Goal: Task Accomplishment & Management: Manage account settings

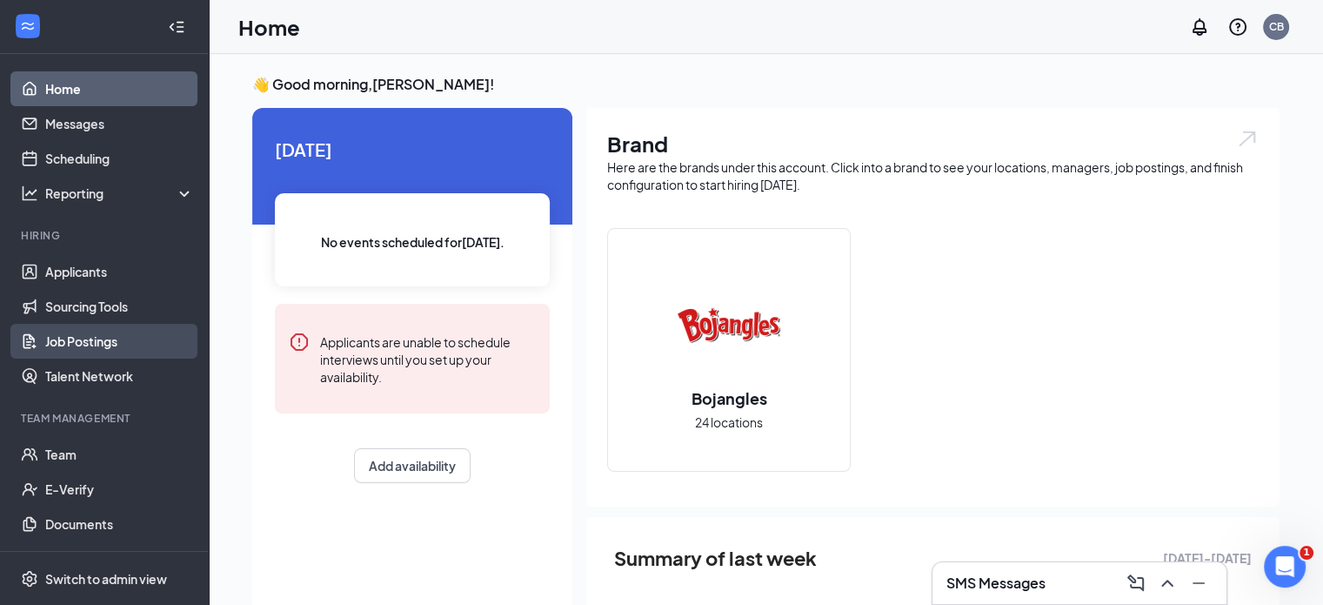
click at [104, 344] on link "Job Postings" at bounding box center [119, 341] width 149 height 35
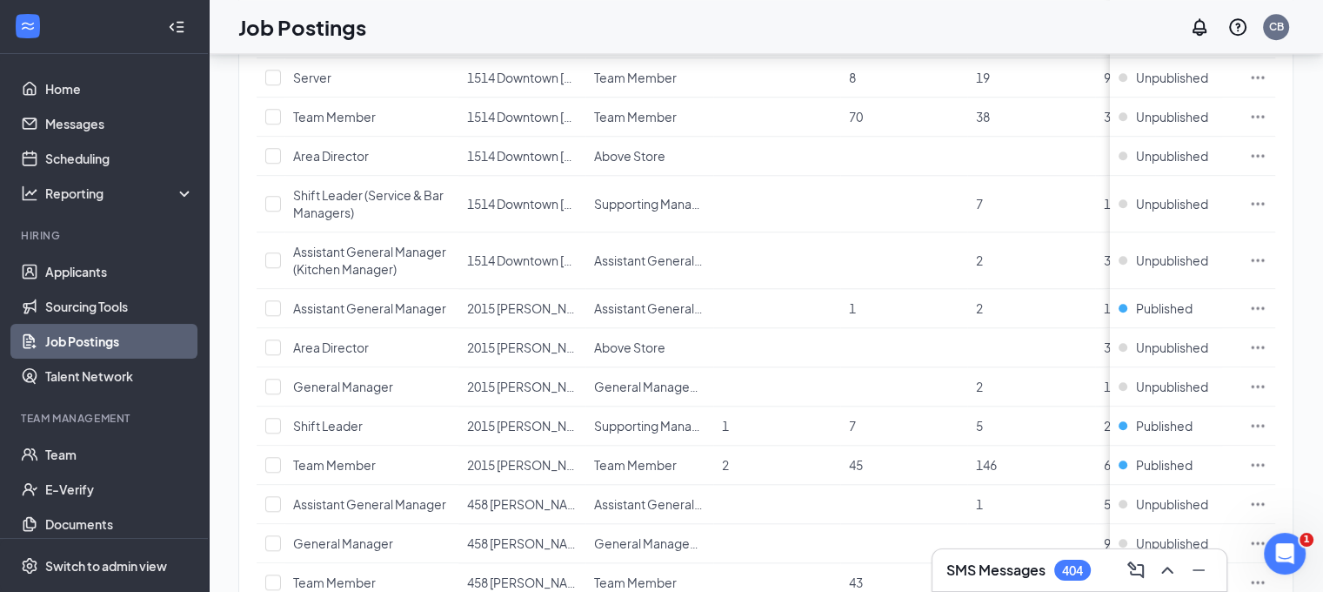
scroll to position [1832, 0]
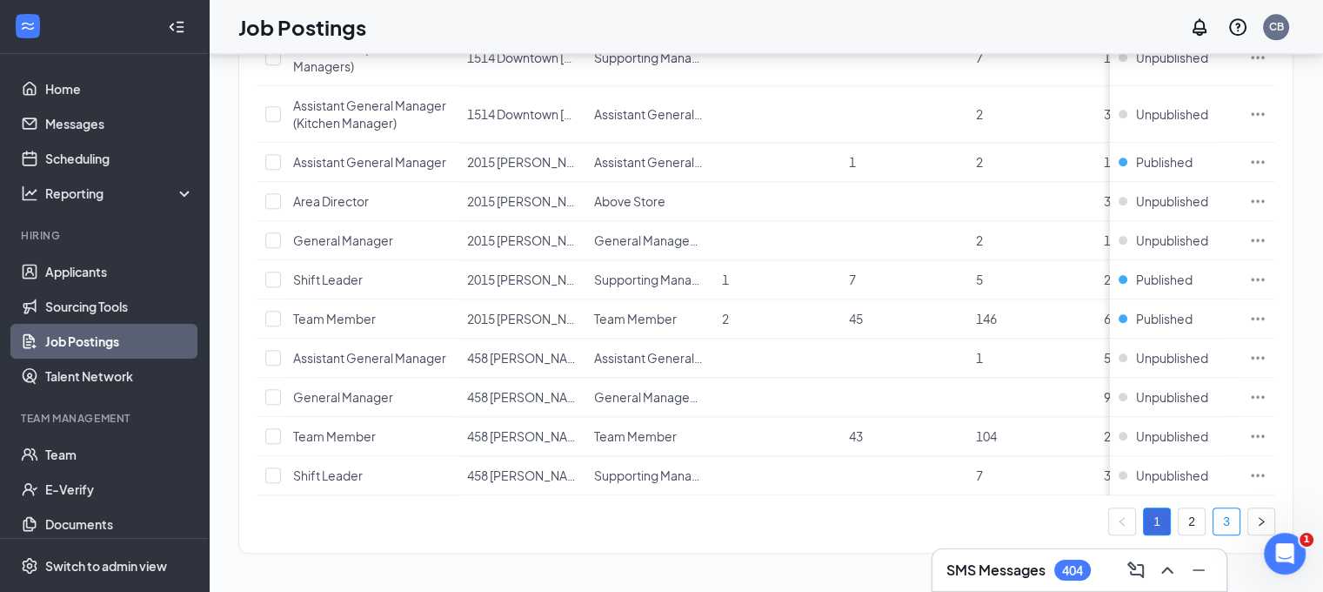
click at [1236, 524] on link "3" at bounding box center [1227, 521] width 26 height 26
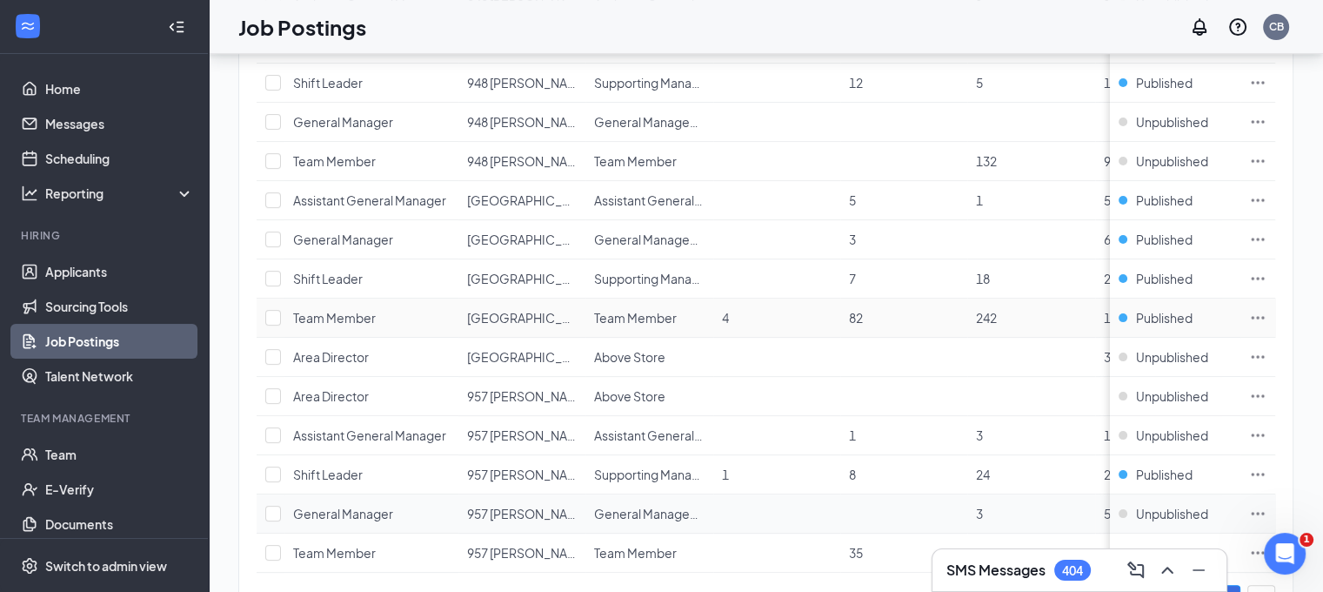
scroll to position [632, 0]
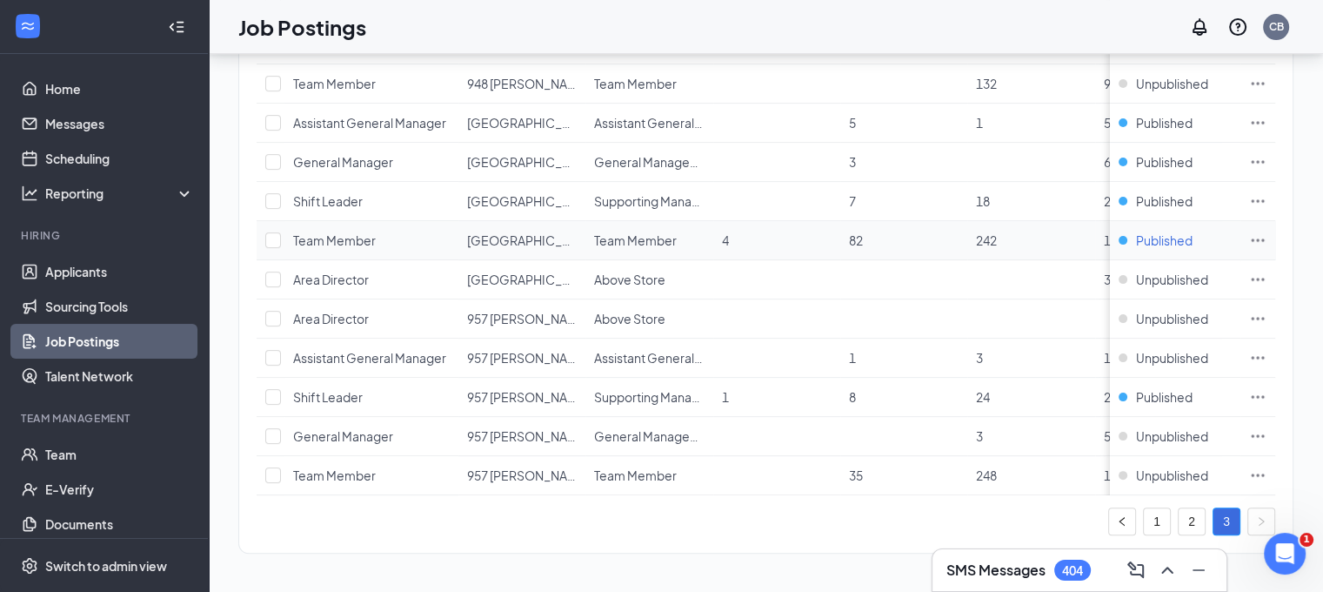
click at [1145, 231] on div "Published" at bounding box center [1156, 239] width 74 height 17
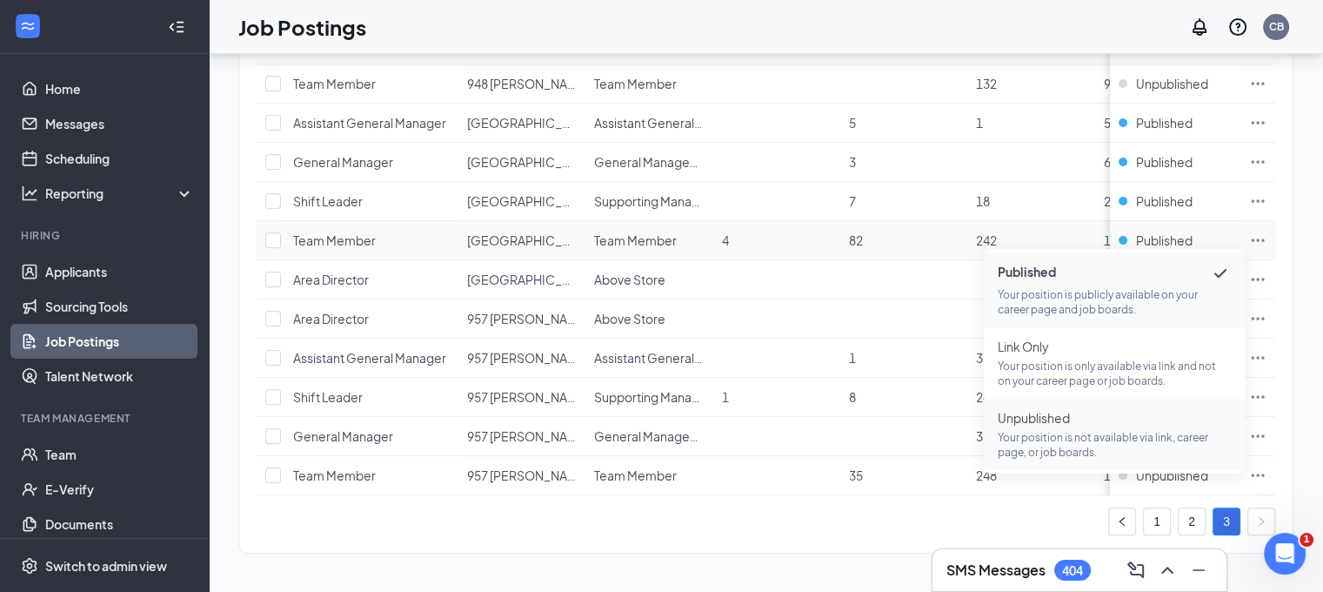
click at [1079, 434] on p "Your position is not available via link, career page, or job boards." at bounding box center [1114, 445] width 233 height 30
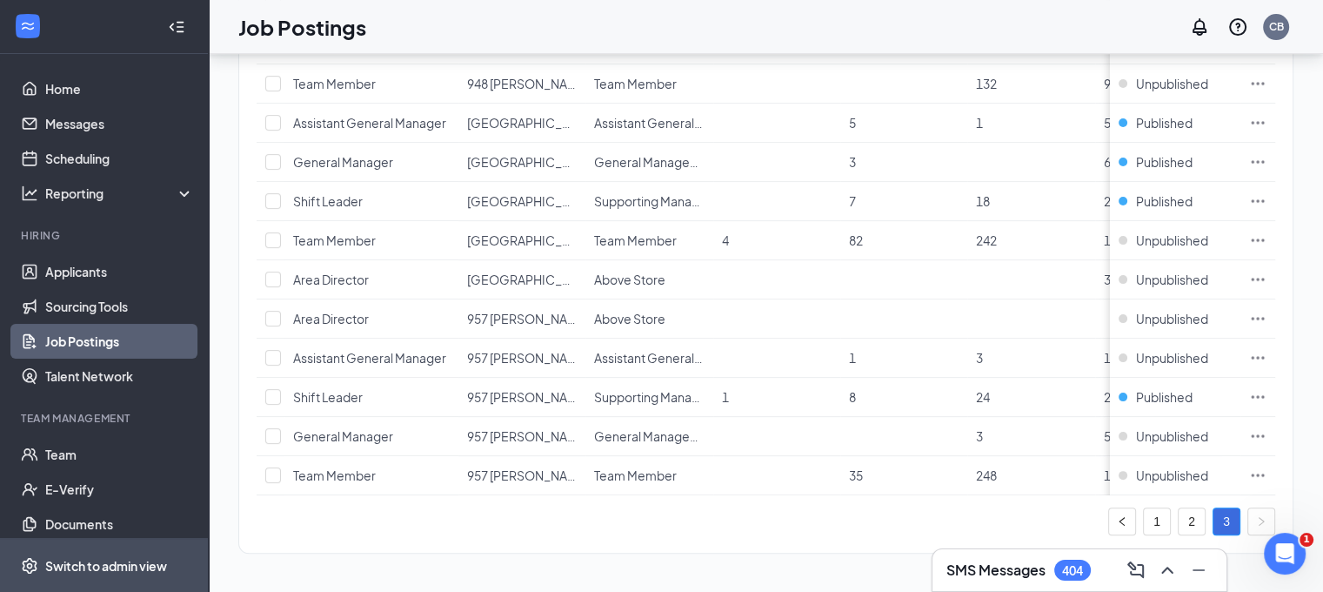
click at [78, 563] on div "Switch to admin view" at bounding box center [106, 565] width 122 height 17
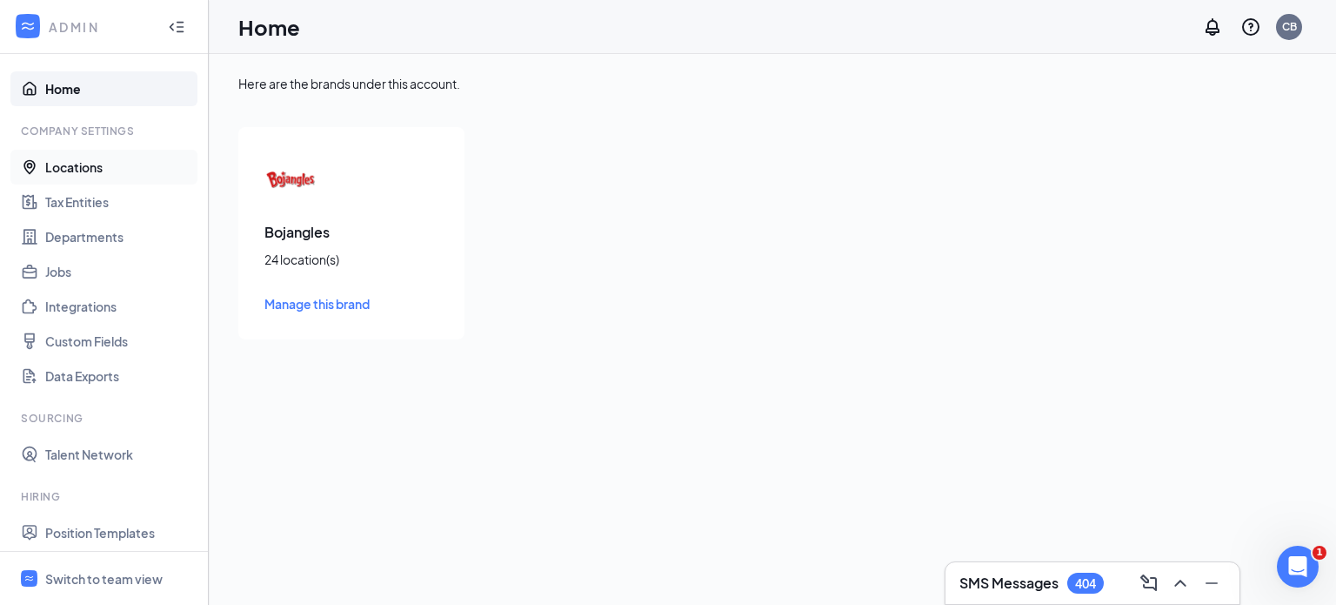
click at [70, 166] on link "Locations" at bounding box center [119, 167] width 149 height 35
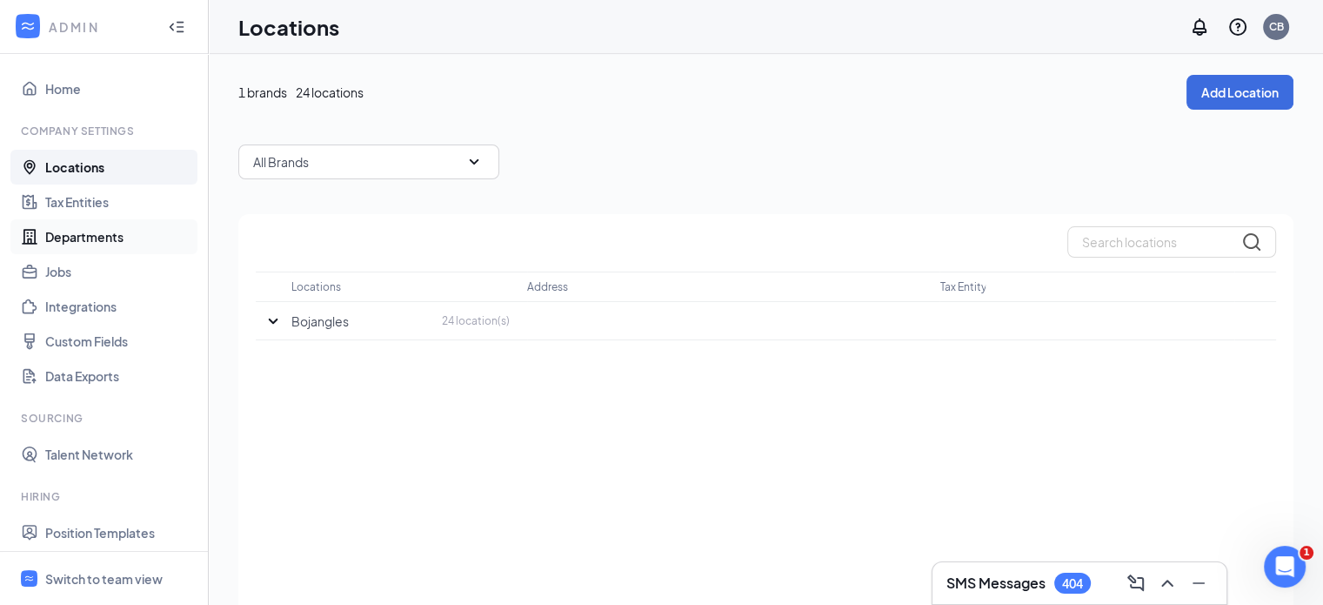
drag, startPoint x: 61, startPoint y: 236, endPoint x: 70, endPoint y: 225, distance: 13.6
click at [62, 236] on link "Departments" at bounding box center [119, 236] width 149 height 35
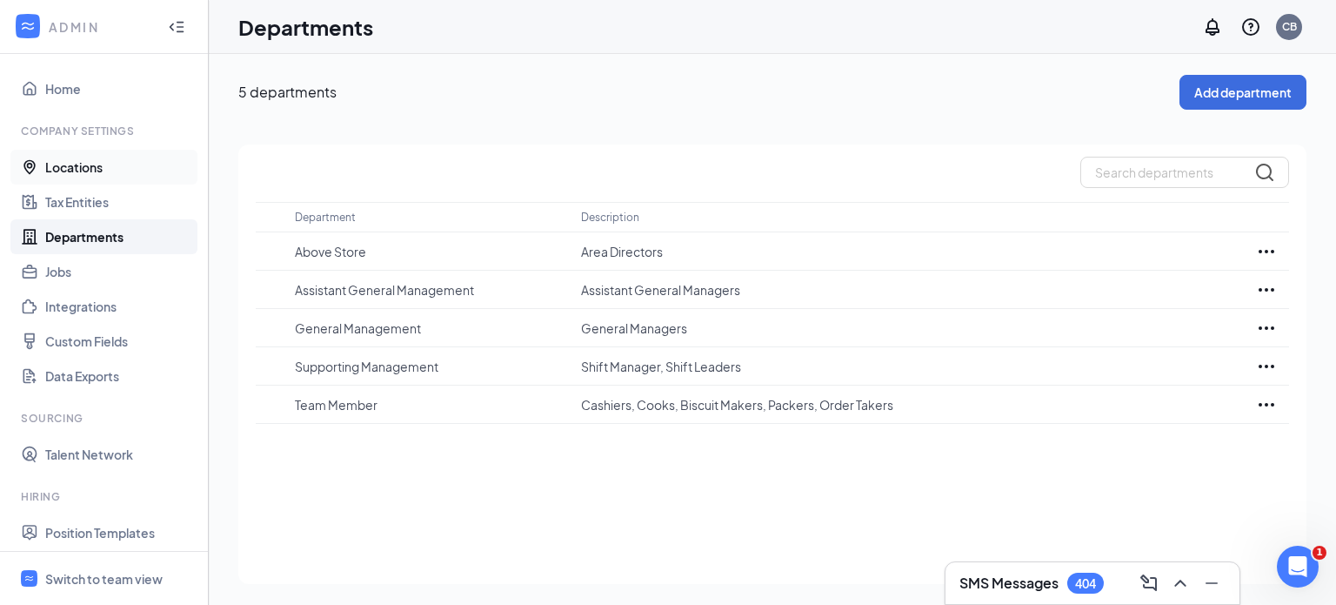
click at [98, 164] on link "Locations" at bounding box center [119, 167] width 149 height 35
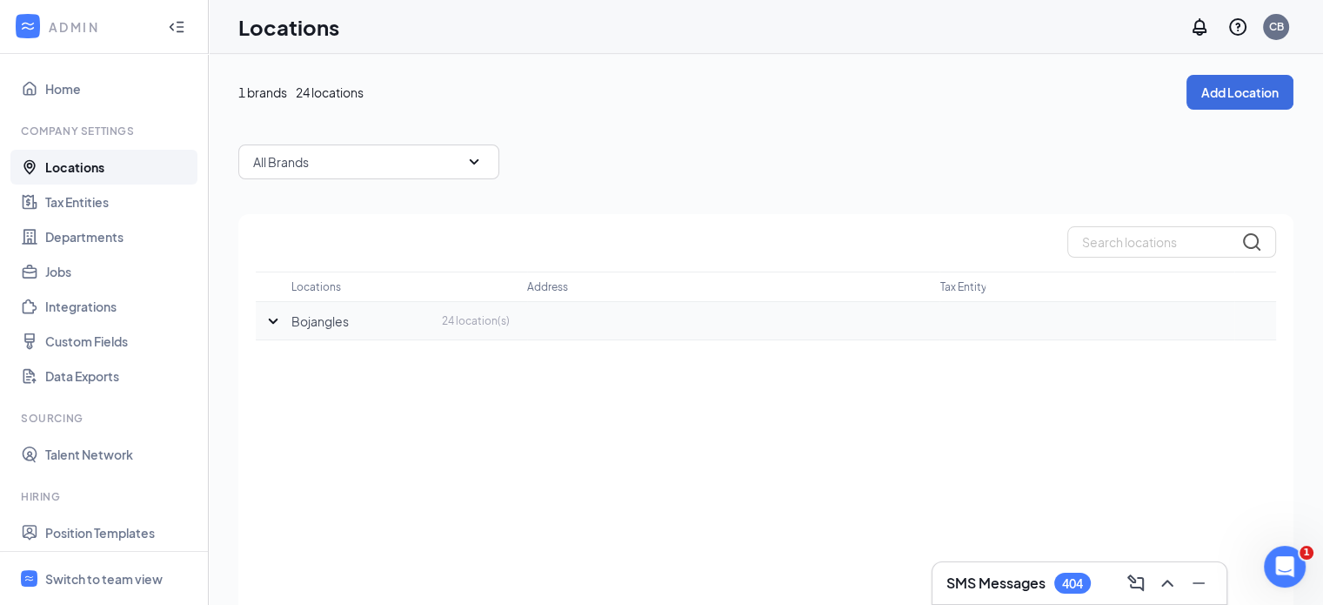
click at [270, 324] on icon "SmallChevronDown" at bounding box center [273, 321] width 21 height 21
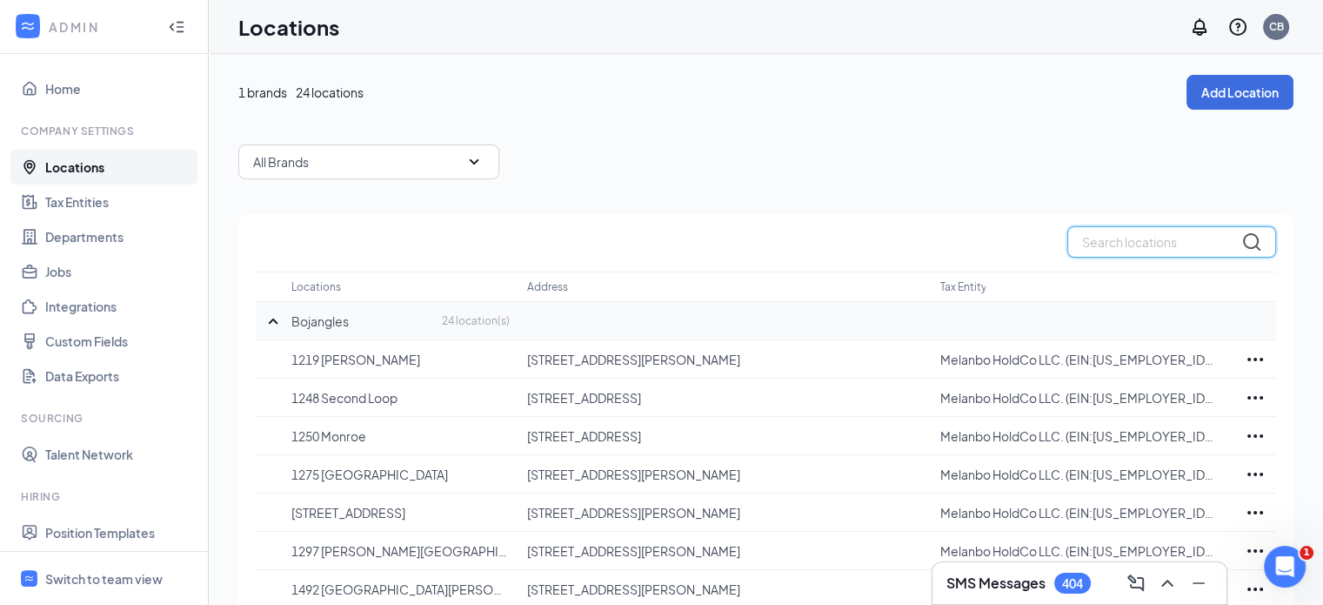
click at [1135, 246] on input "text" at bounding box center [1172, 241] width 209 height 31
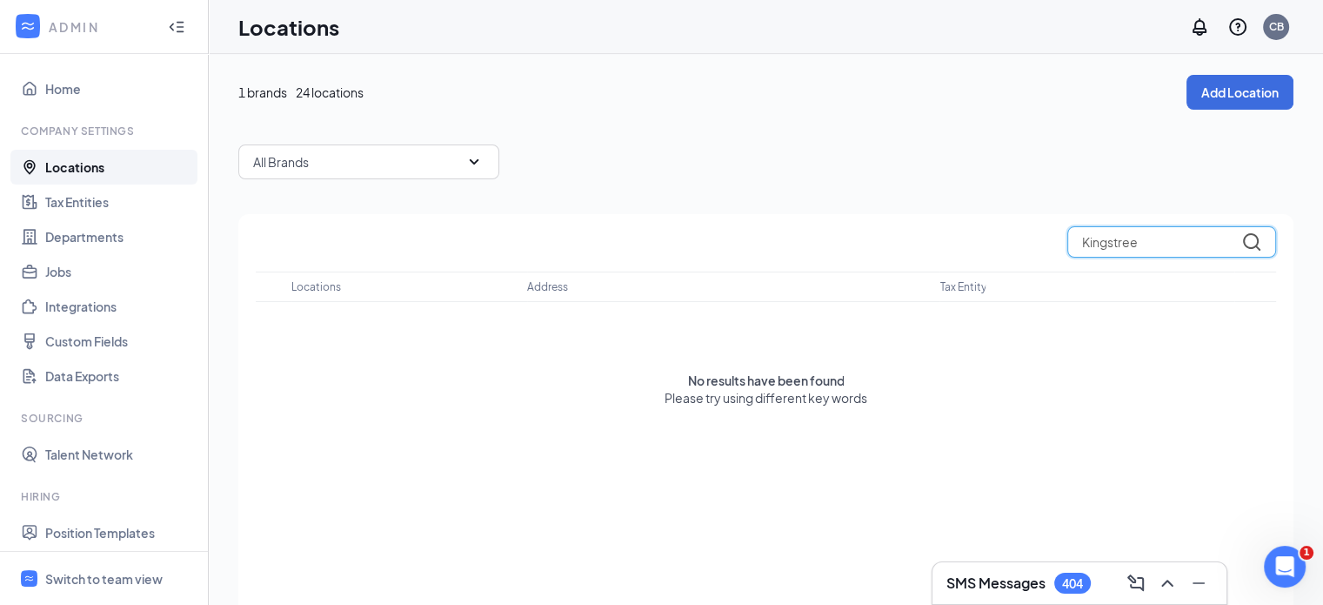
type input "Kingstree"
click at [1242, 97] on button "Add Location" at bounding box center [1240, 92] width 107 height 35
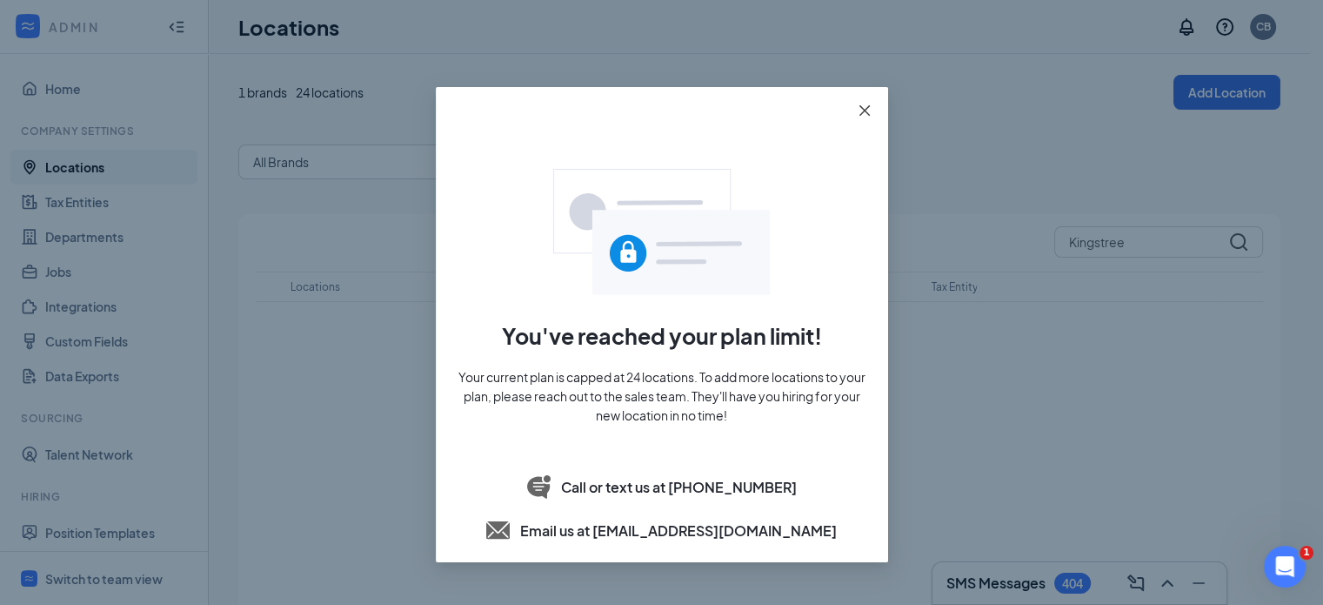
click at [867, 111] on icon "close" at bounding box center [865, 111] width 14 height 14
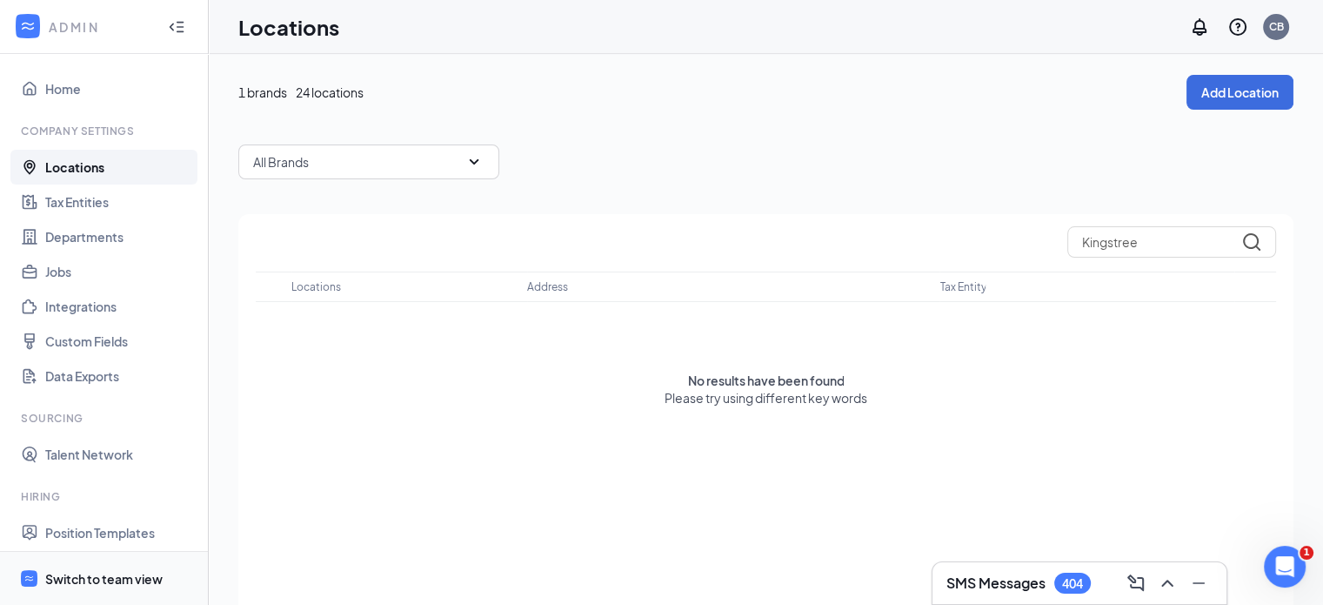
click at [123, 573] on div "Switch to team view" at bounding box center [103, 578] width 117 height 17
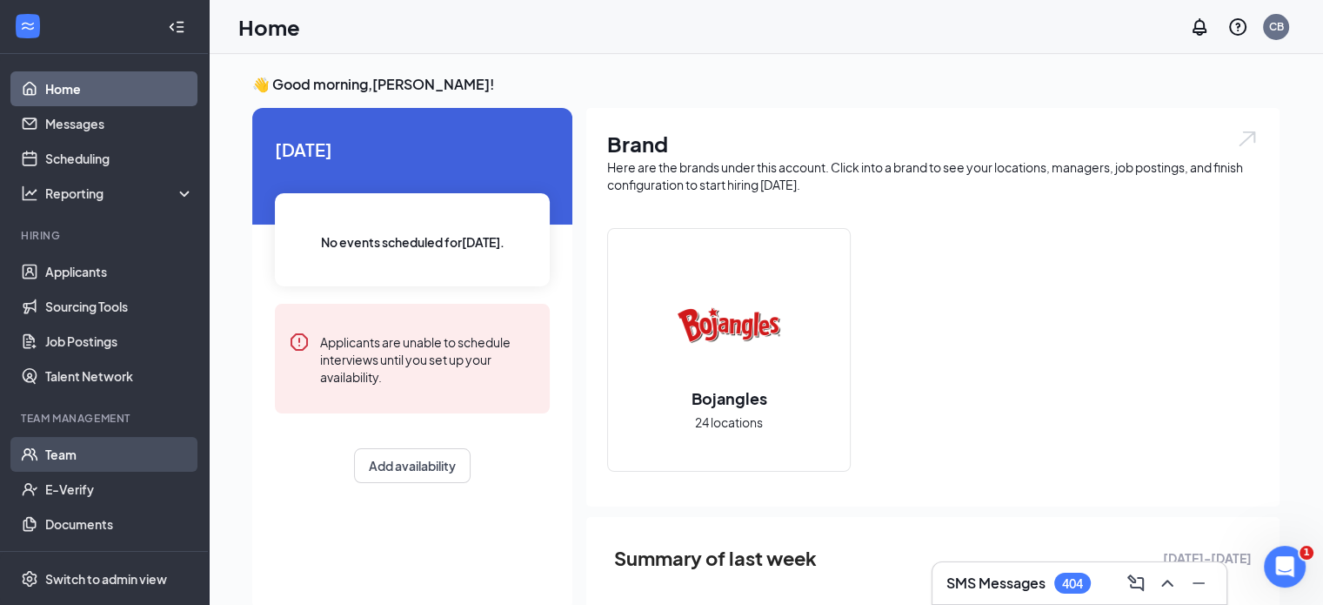
click at [82, 451] on link "Team" at bounding box center [119, 454] width 149 height 35
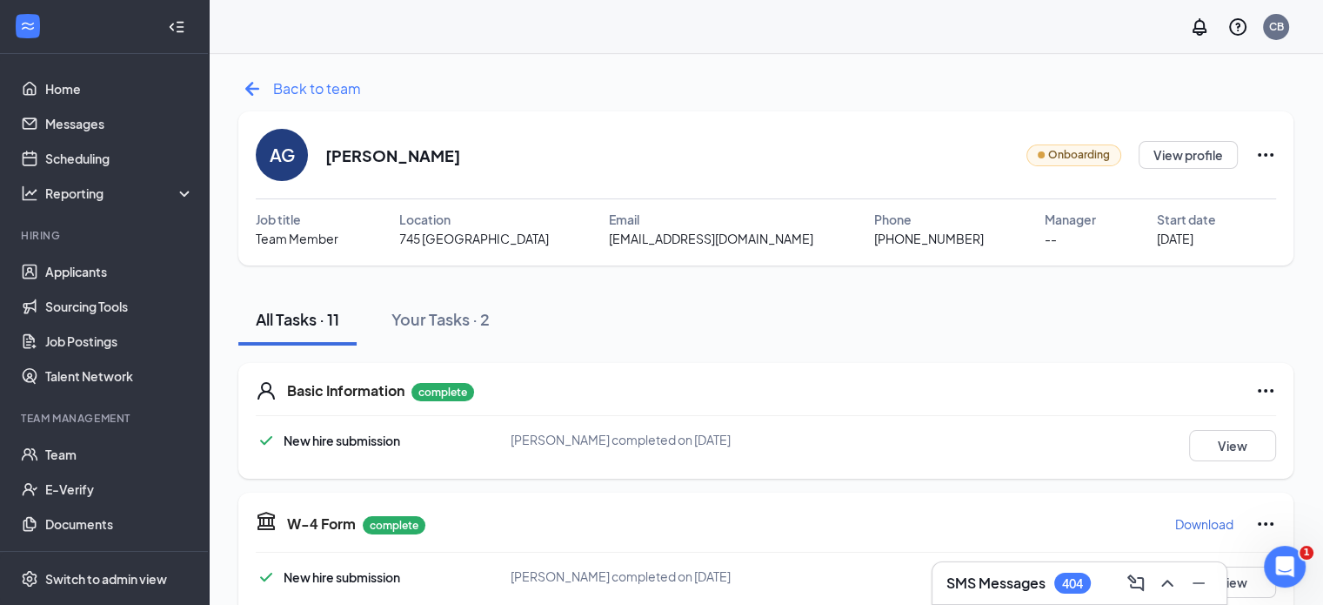
click at [257, 83] on icon "ArrowLeftNew" at bounding box center [252, 89] width 28 height 28
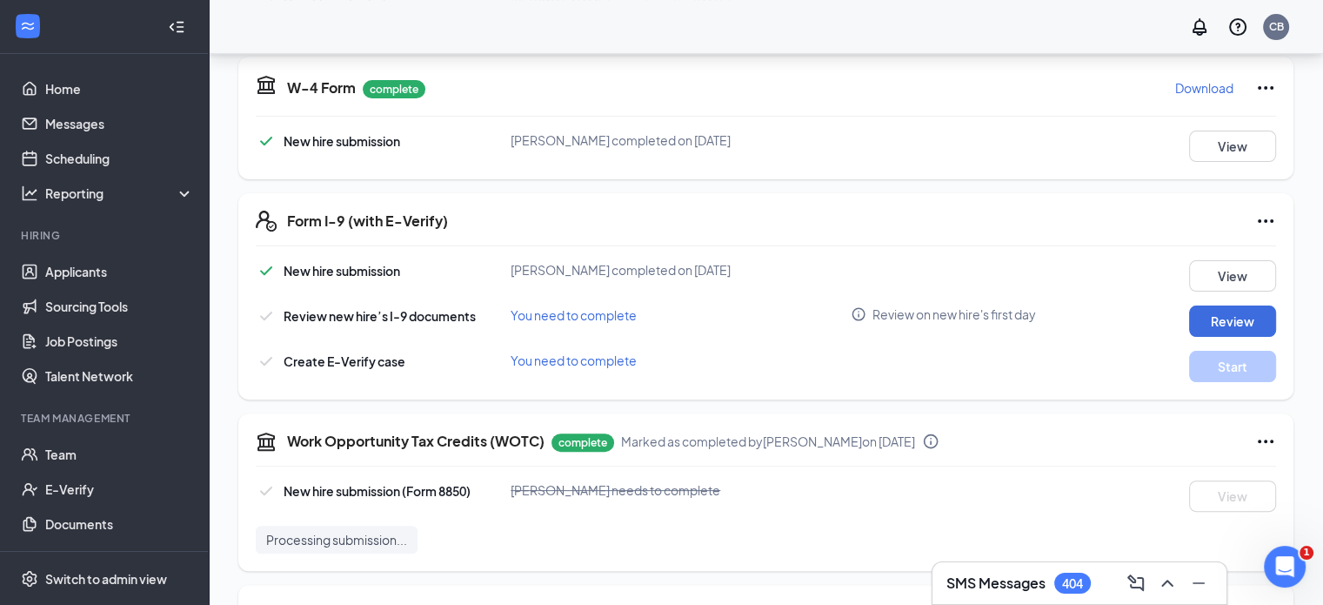
scroll to position [522, 0]
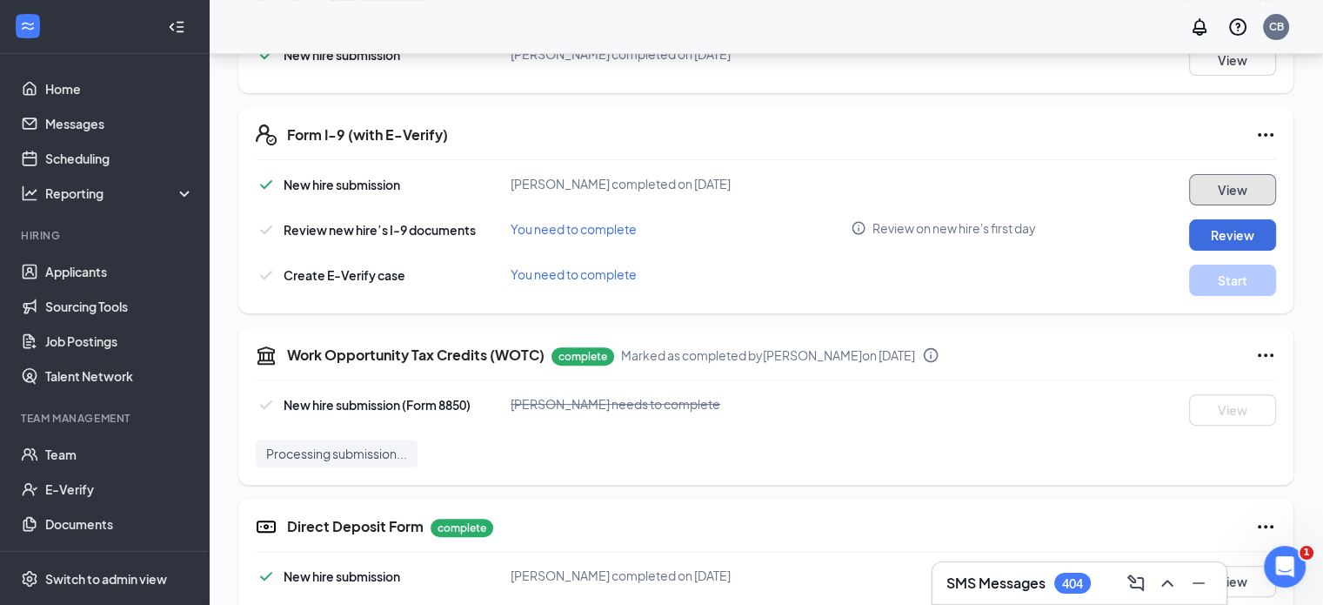
click at [1219, 187] on button "View" at bounding box center [1232, 189] width 87 height 31
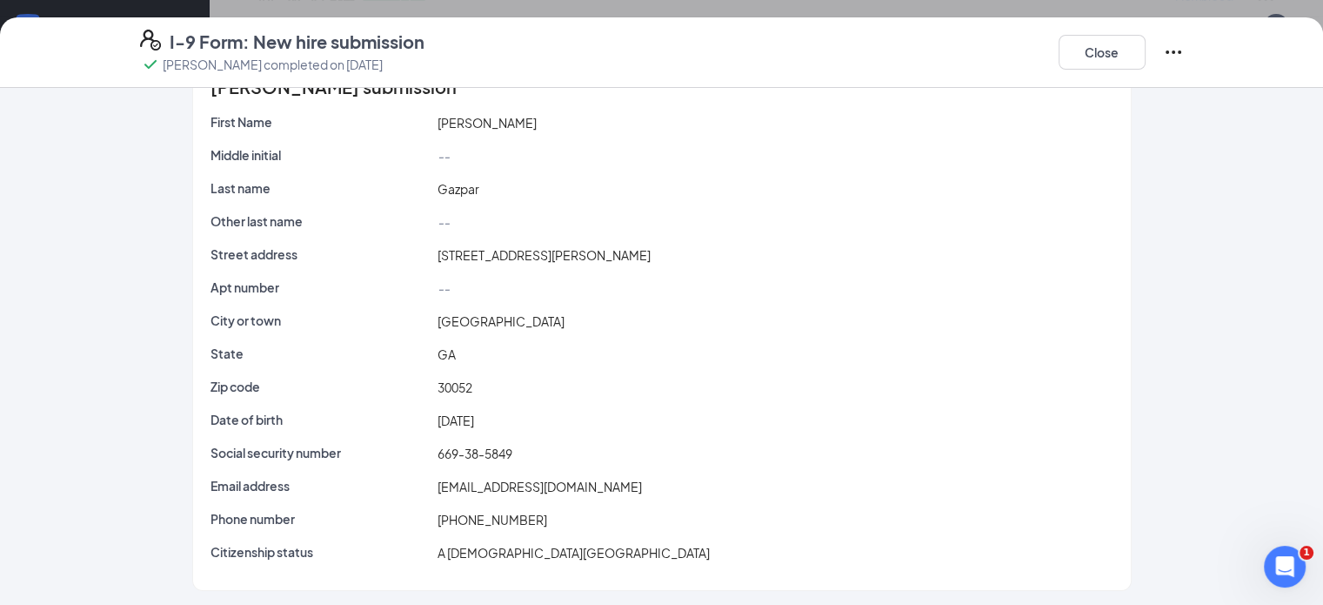
scroll to position [51, 0]
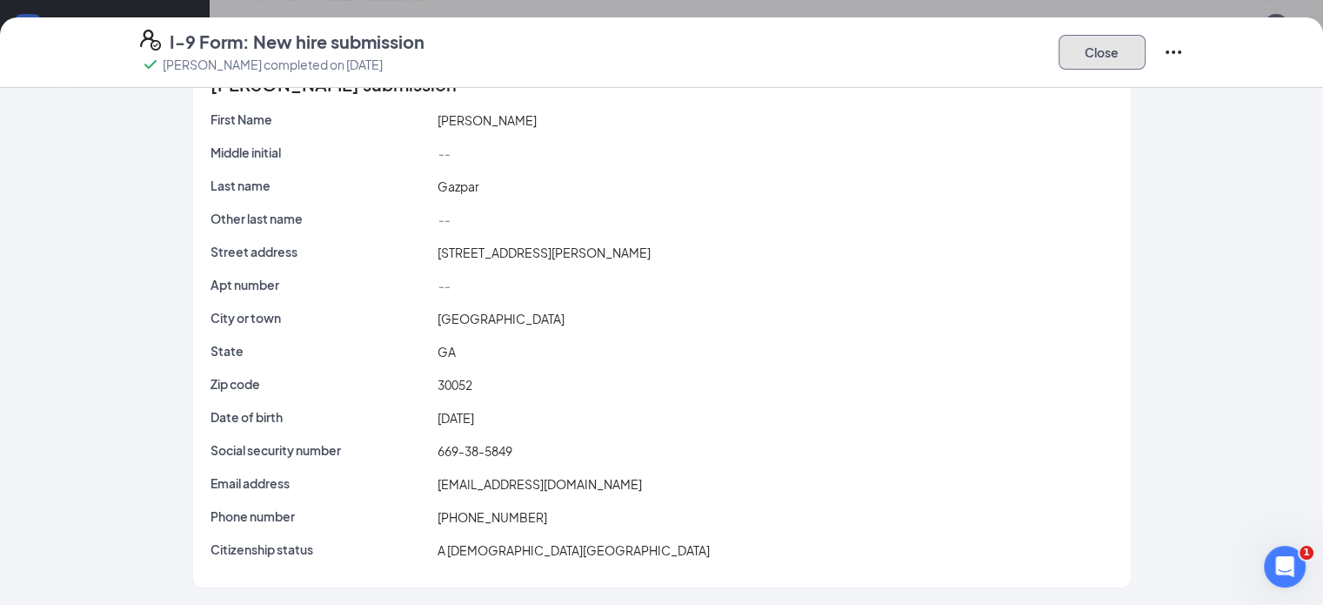
drag, startPoint x: 1210, startPoint y: 44, endPoint x: 1194, endPoint y: 65, distance: 26.6
click at [1146, 44] on button "Close" at bounding box center [1102, 52] width 87 height 35
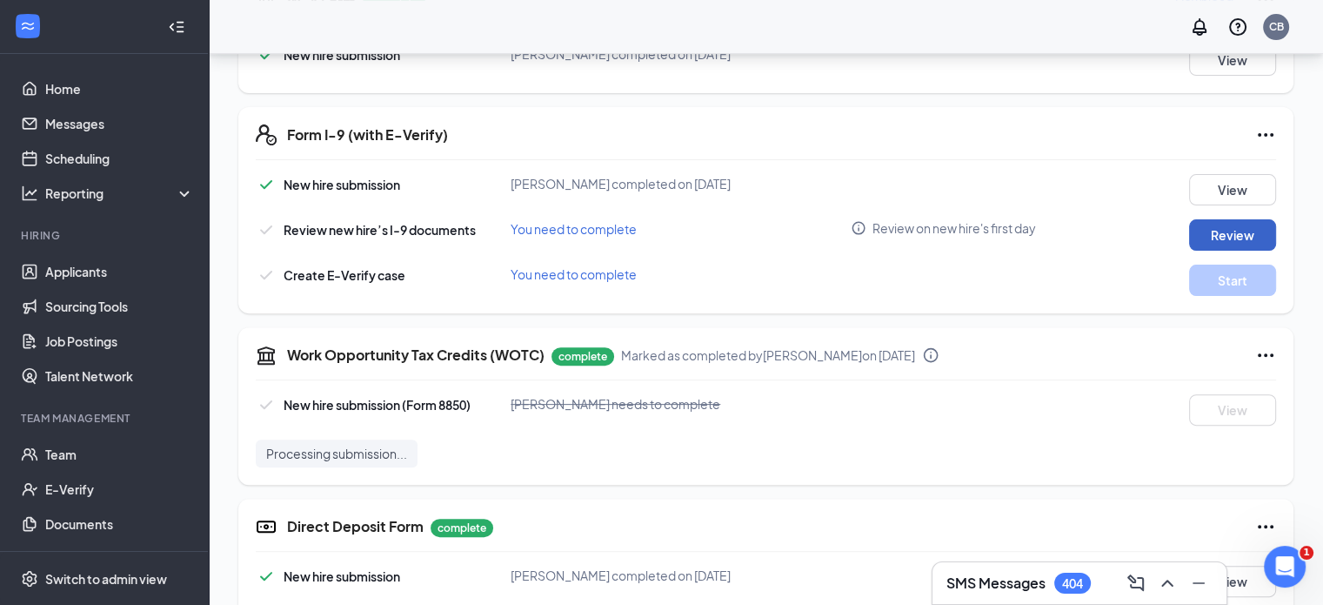
click at [1234, 239] on button "Review" at bounding box center [1232, 234] width 87 height 31
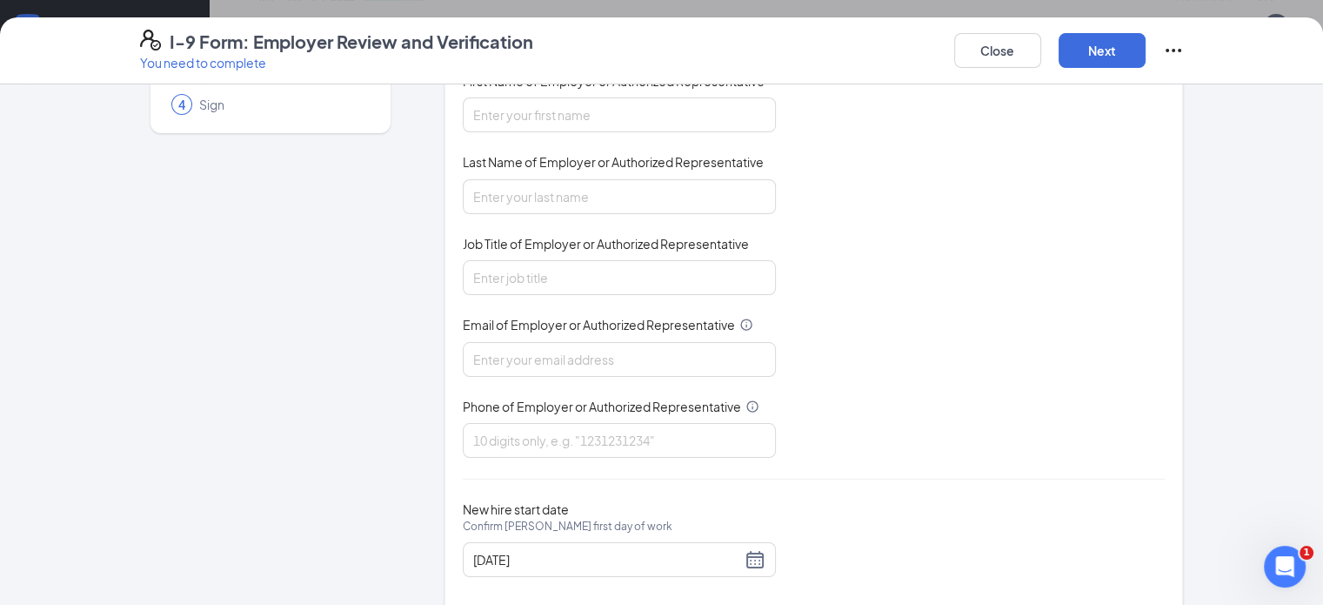
scroll to position [174, 0]
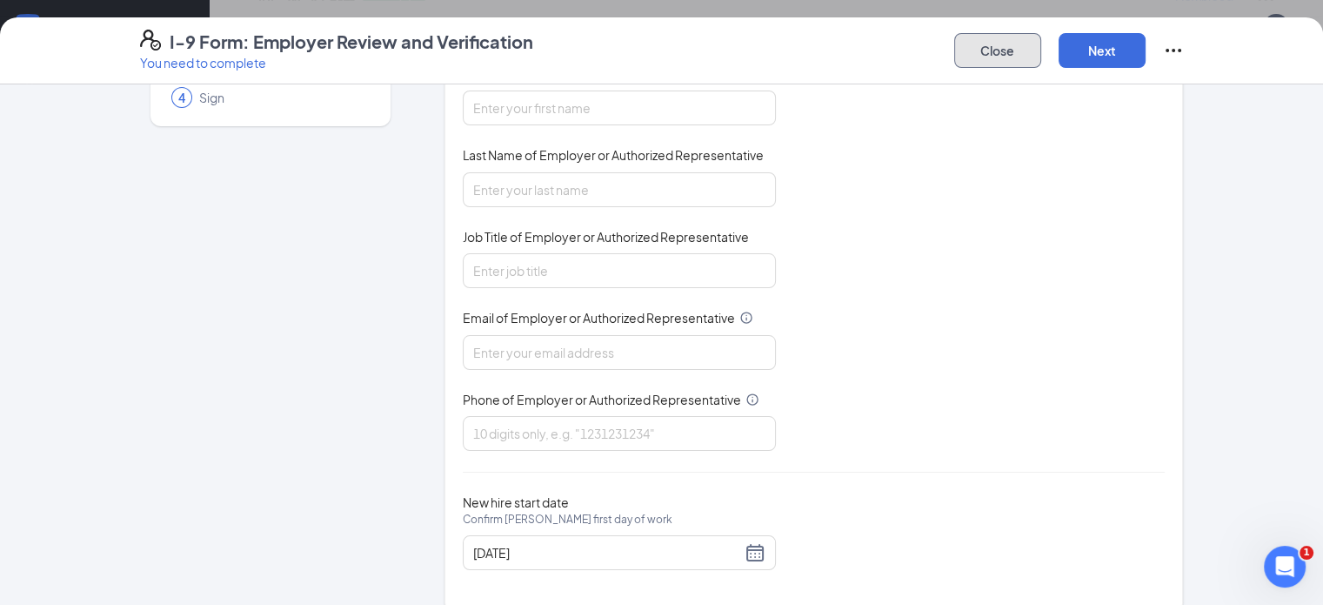
click at [1042, 58] on button "Close" at bounding box center [998, 50] width 87 height 35
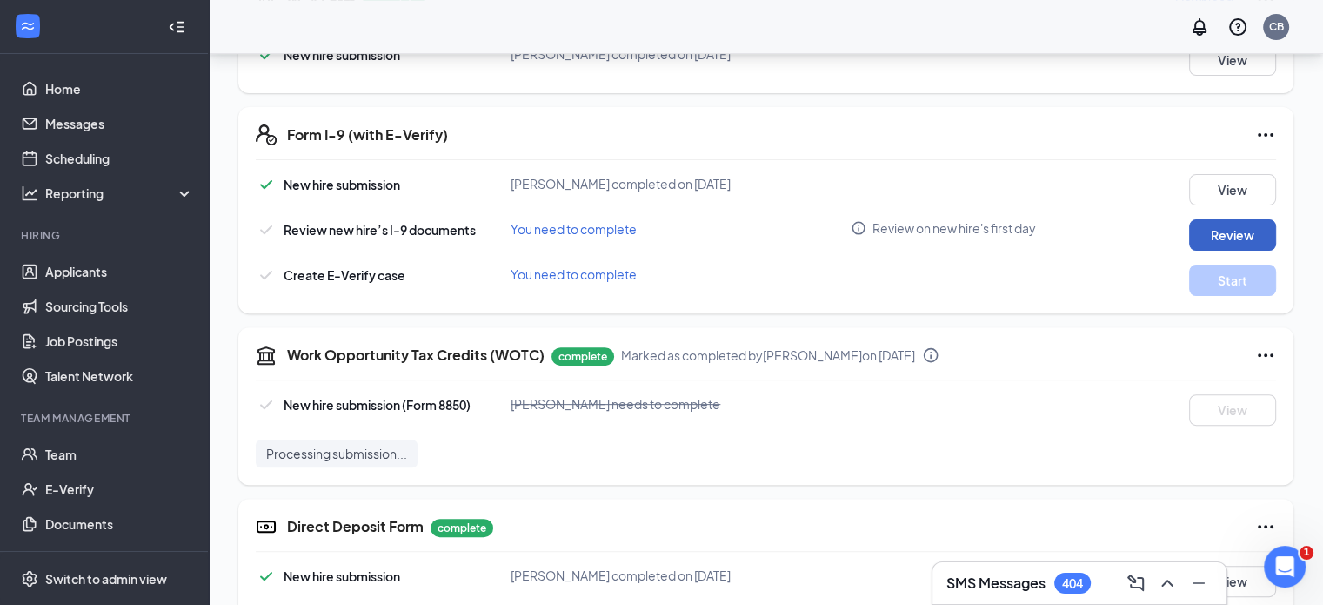
click at [1223, 238] on button "Review" at bounding box center [1232, 234] width 87 height 31
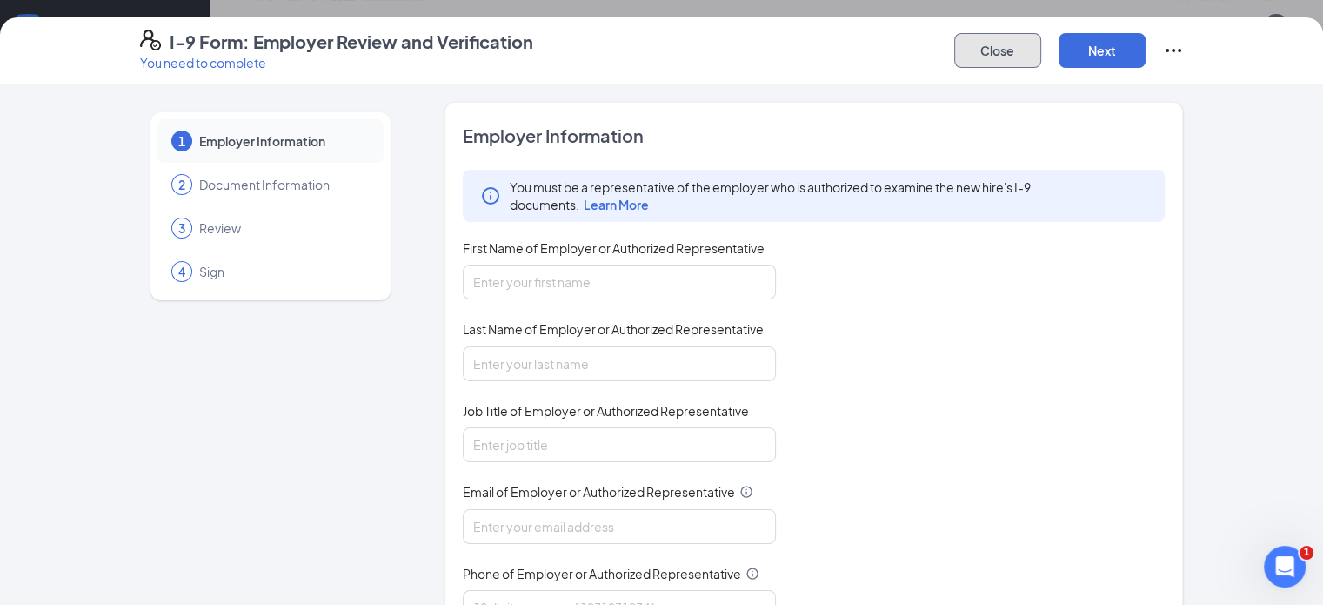
click at [1042, 50] on button "Close" at bounding box center [998, 50] width 87 height 35
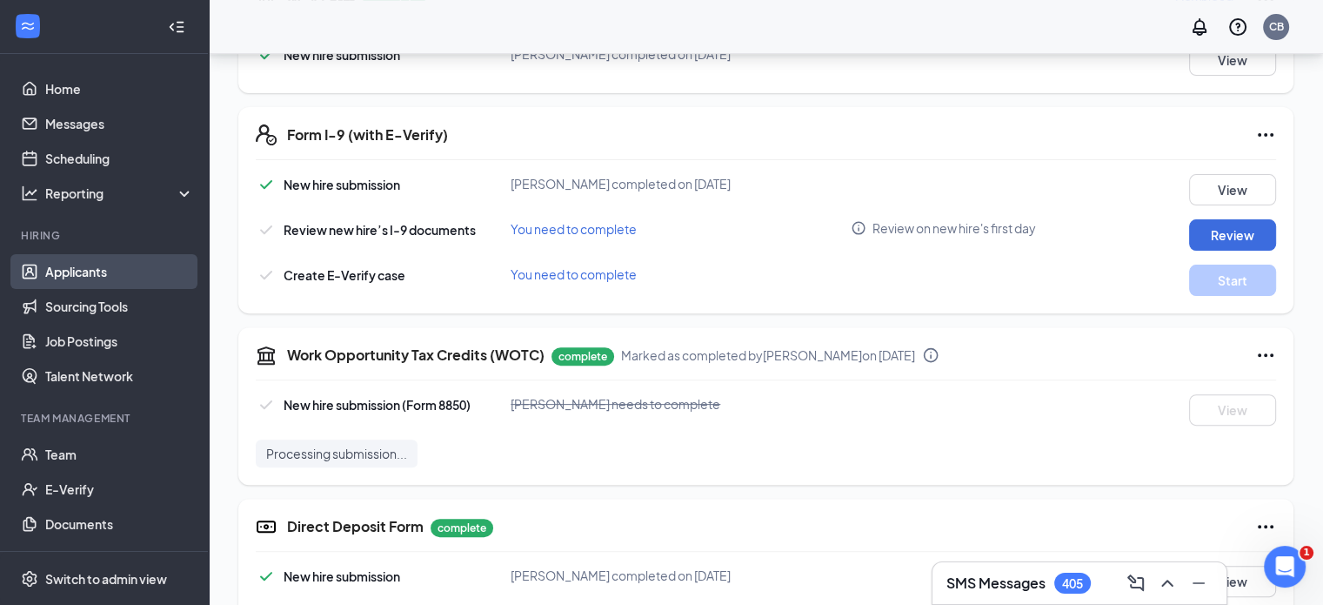
click at [106, 264] on link "Applicants" at bounding box center [119, 271] width 149 height 35
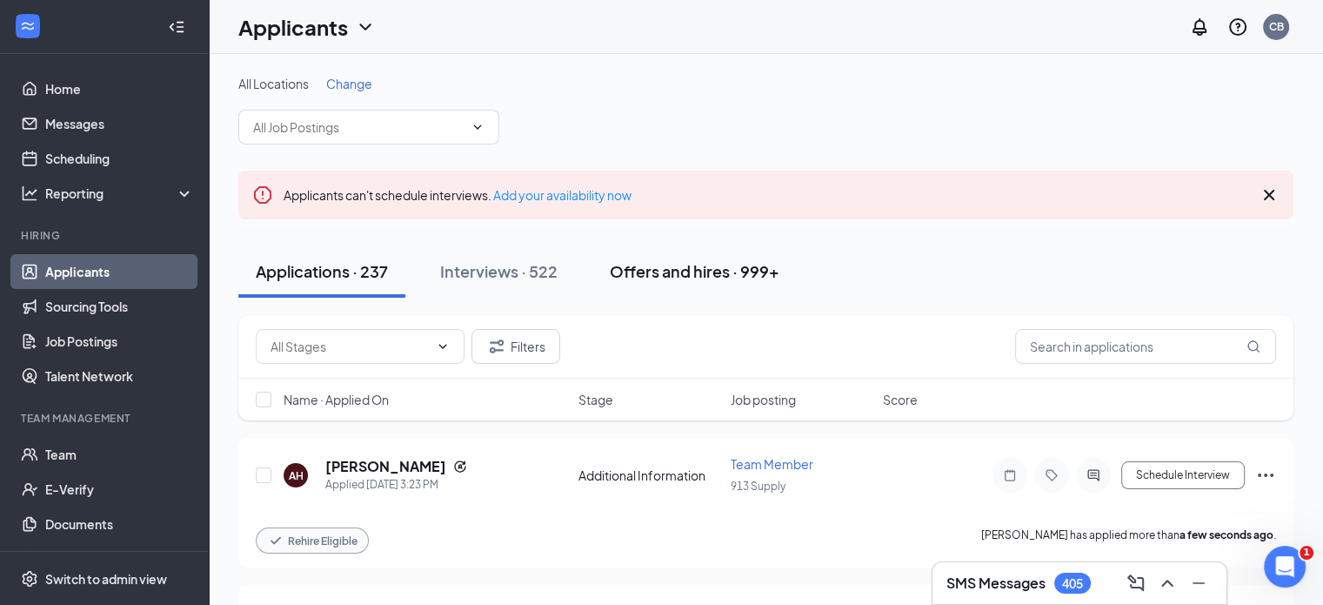
click at [715, 265] on div "Offers and hires · 999+" at bounding box center [695, 271] width 170 height 22
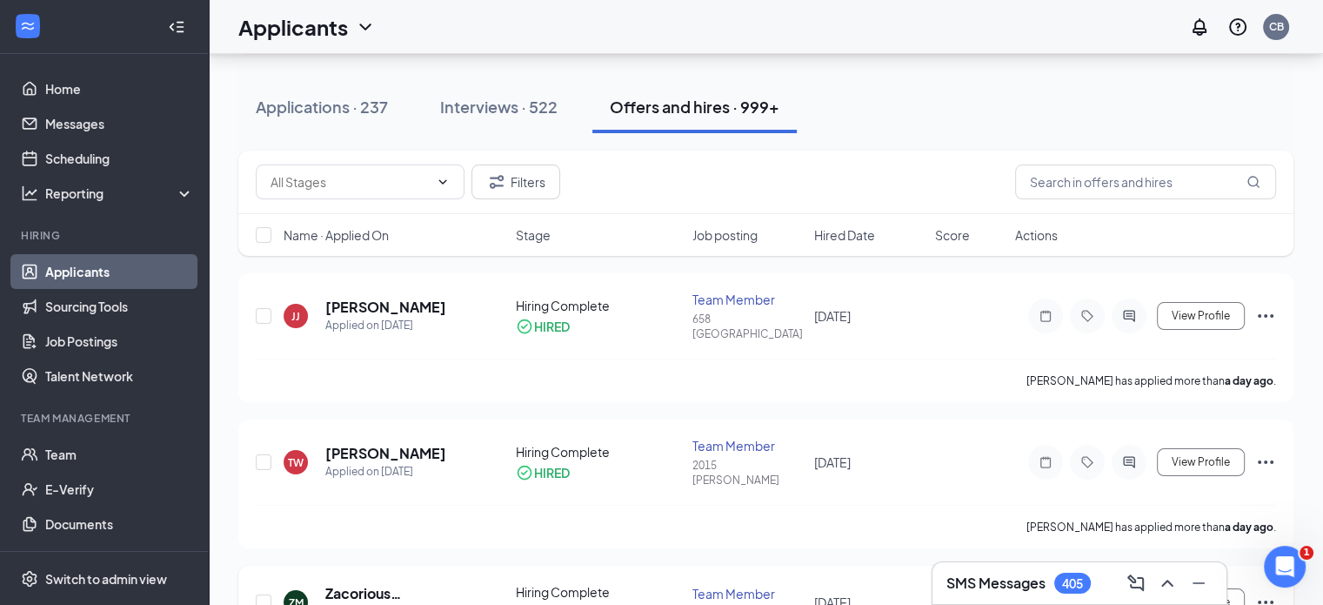
scroll to position [174, 0]
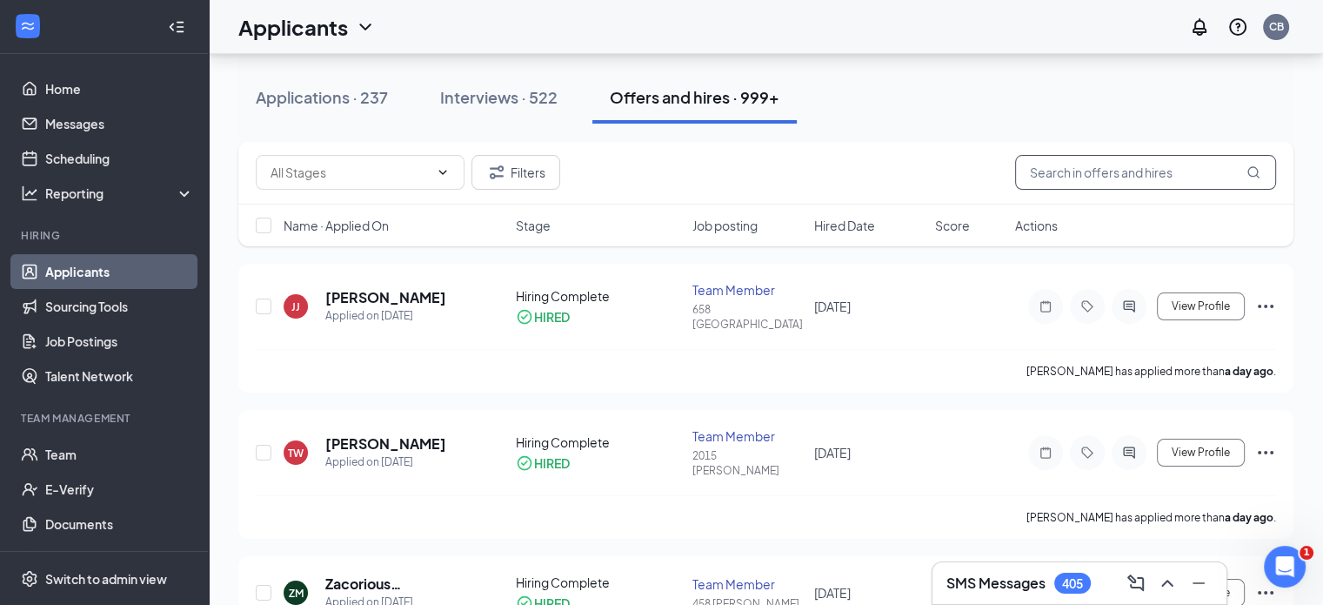
click at [1144, 165] on input "text" at bounding box center [1145, 172] width 261 height 35
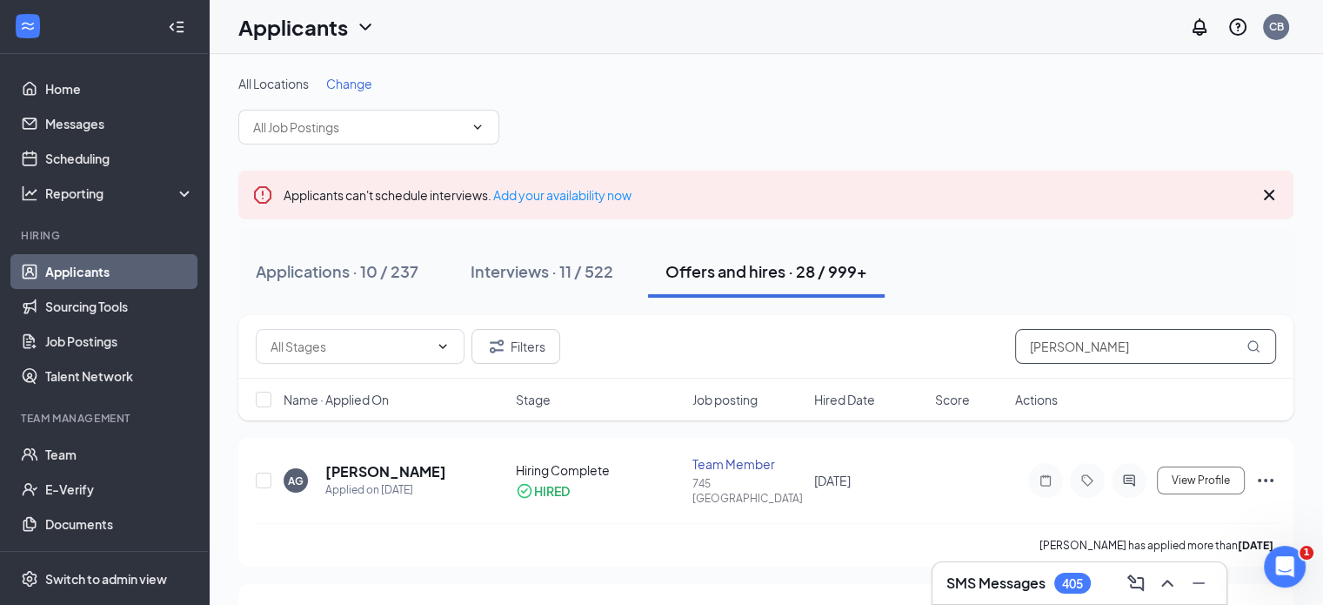
type input "alan"
click at [1270, 192] on icon "Cross" at bounding box center [1269, 195] width 10 height 10
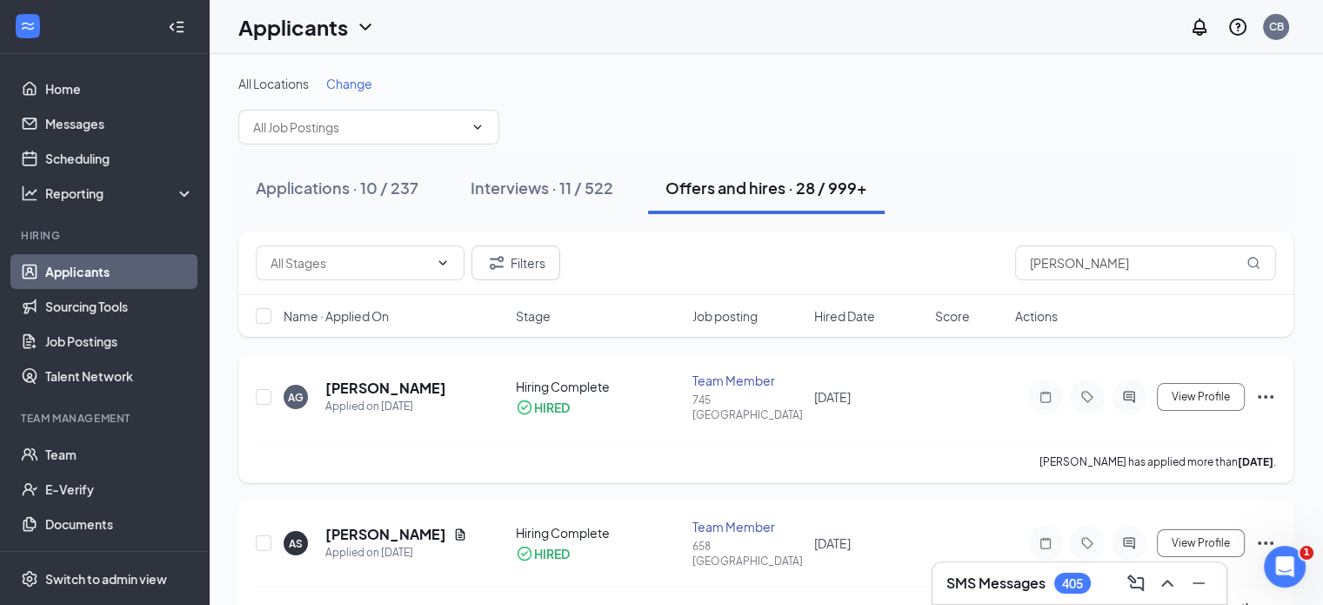
click at [1277, 386] on div "AG Alan Gazpar Applied on Aug 30 Hiring Complete HIRED Team Member 745 Loganvil…" at bounding box center [765, 418] width 1055 height 129
click at [1261, 386] on icon "Ellipses" at bounding box center [1266, 396] width 21 height 21
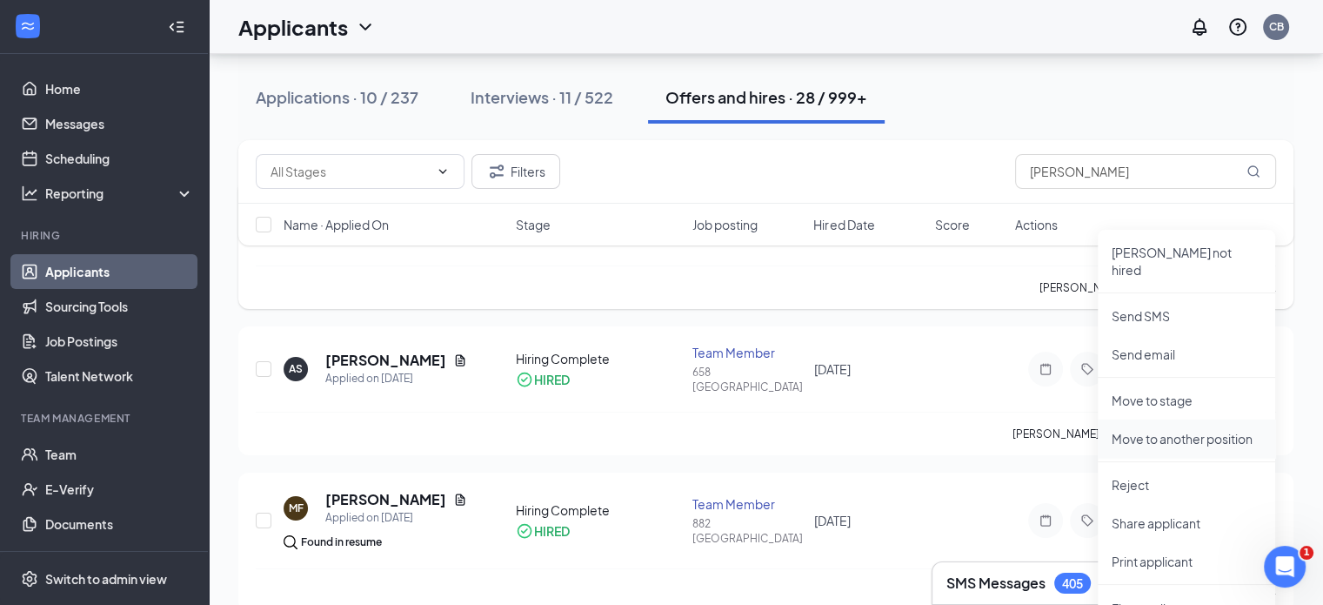
scroll to position [261, 0]
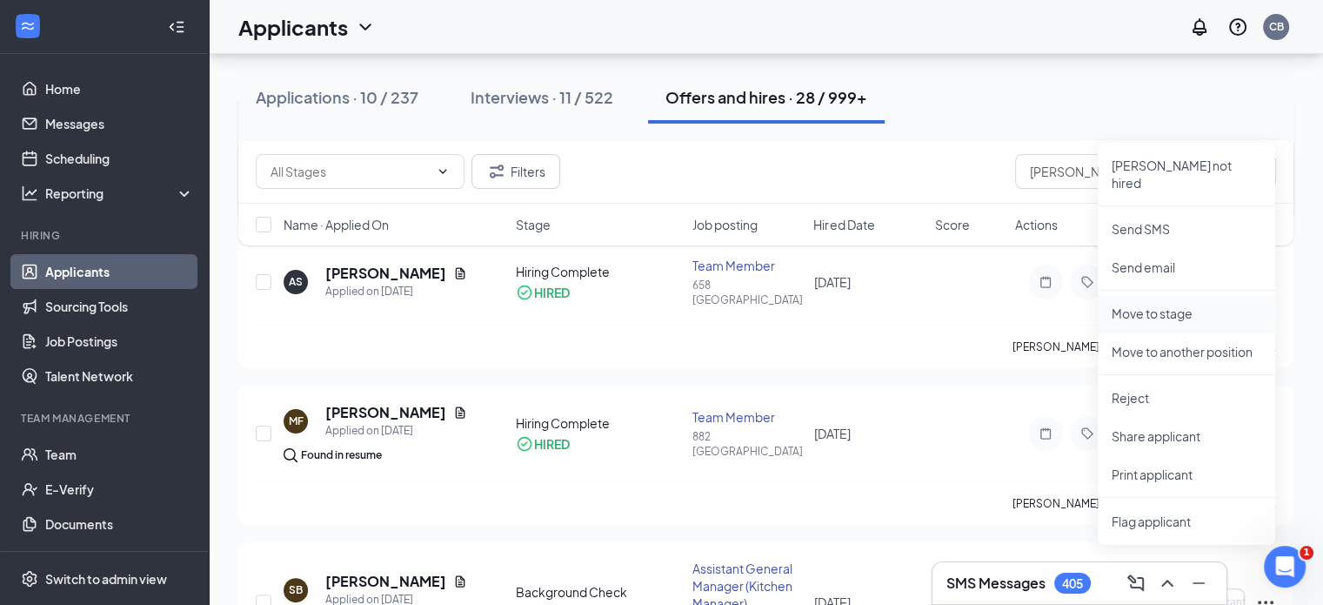
click at [1154, 305] on p "Move to stage" at bounding box center [1187, 313] width 150 height 17
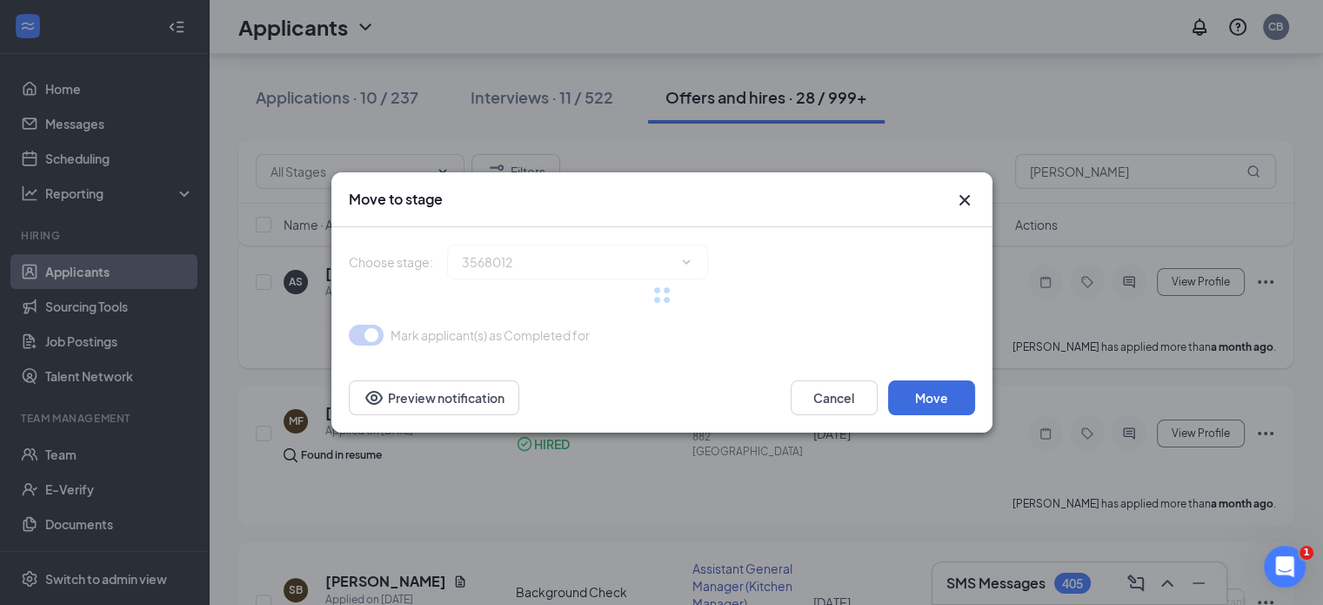
type input "Hiring Complete (current stage)"
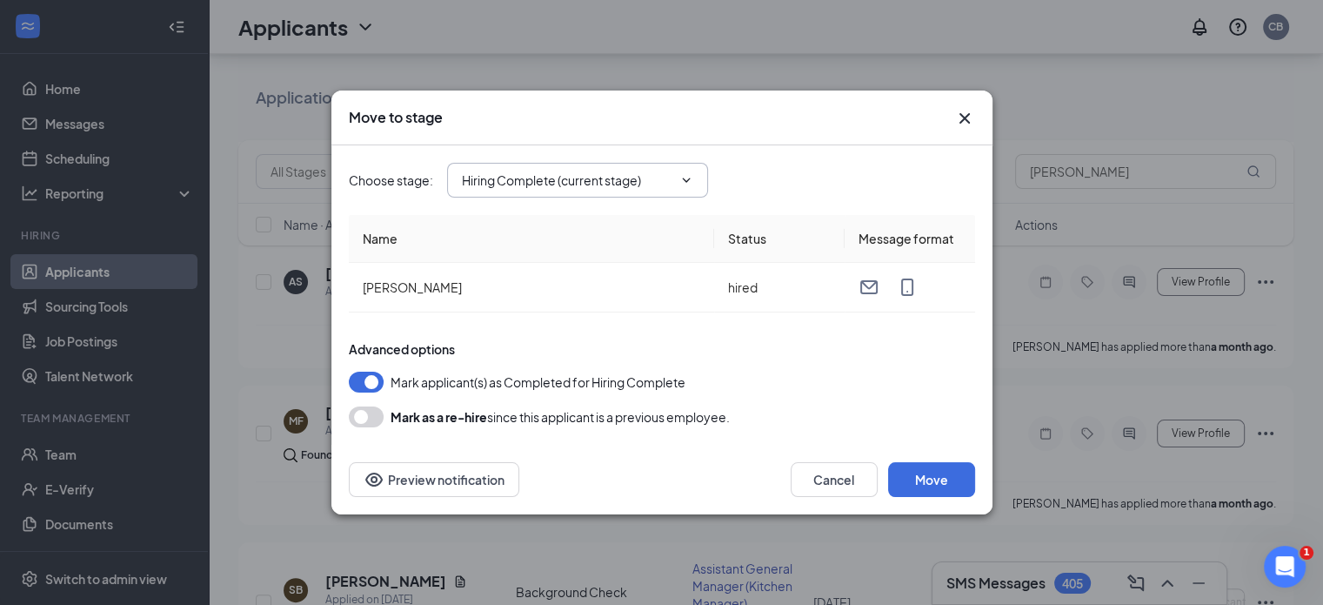
click at [687, 175] on icon "ChevronDown" at bounding box center [687, 180] width 14 height 14
click at [689, 183] on icon "ChevronDown" at bounding box center [687, 180] width 14 height 14
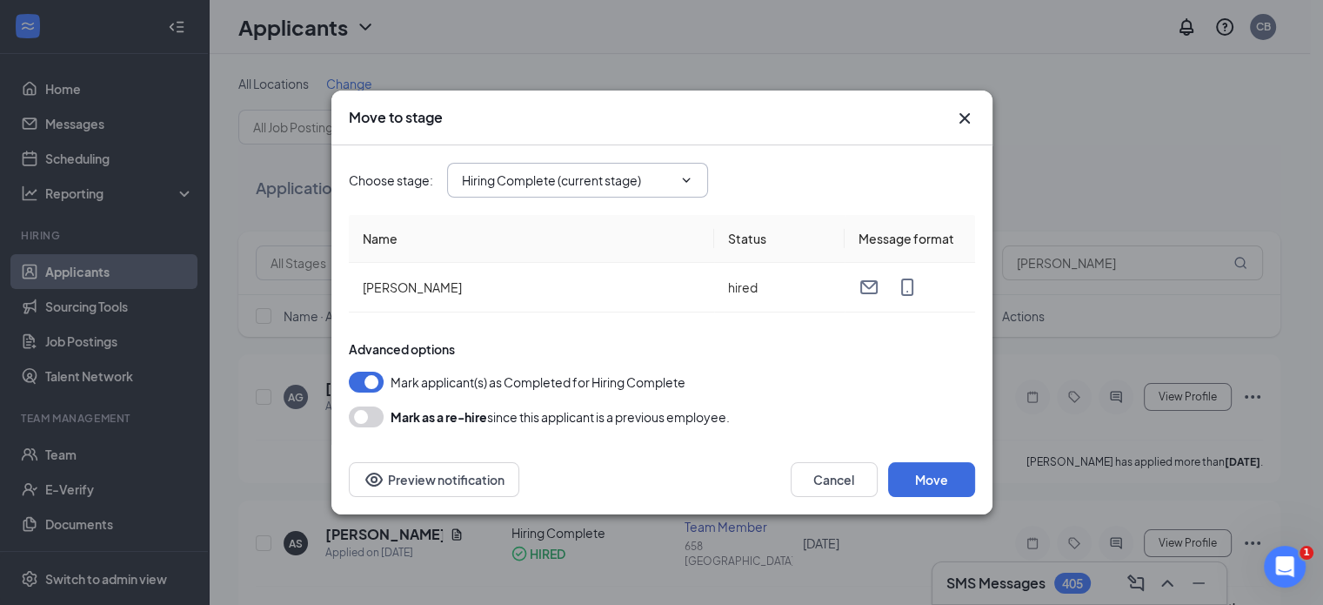
scroll to position [0, 0]
click at [940, 479] on button "Move" at bounding box center [931, 479] width 87 height 35
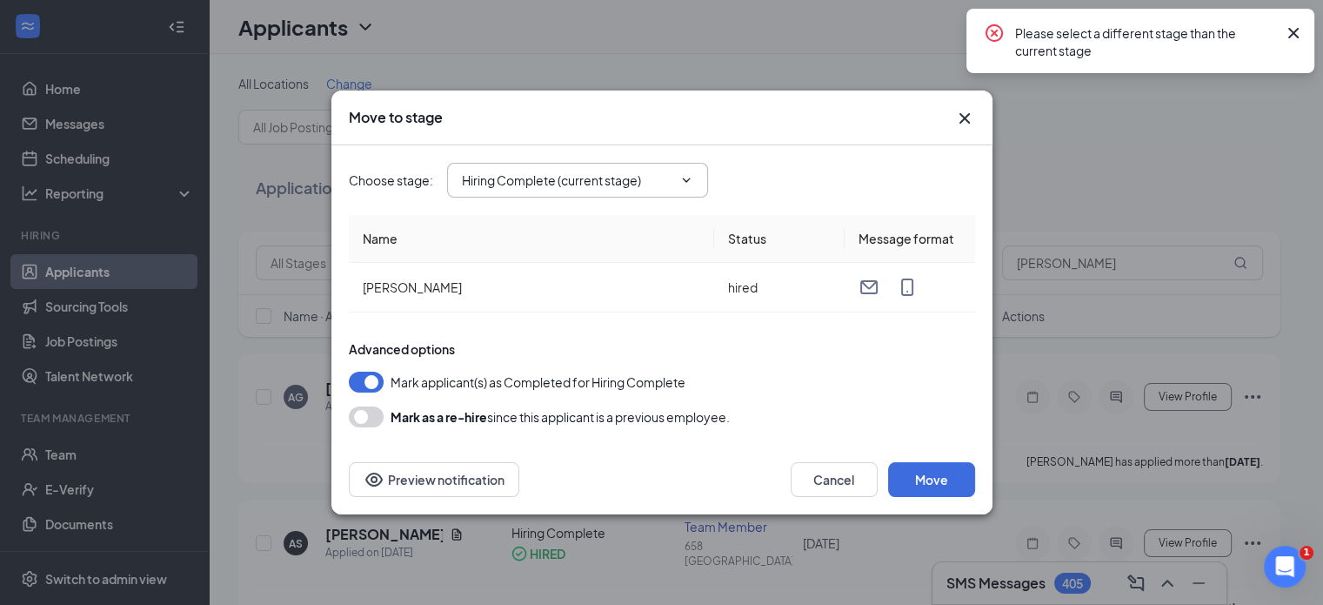
click at [686, 177] on icon "ChevronDown" at bounding box center [687, 180] width 14 height 14
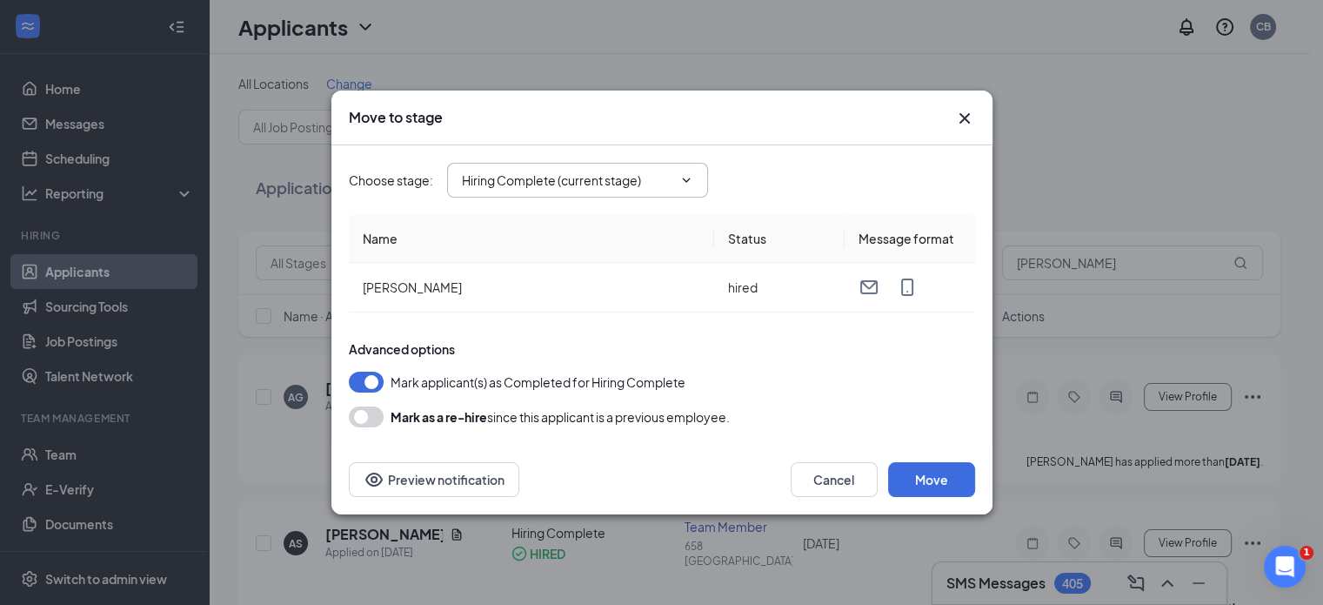
click at [565, 172] on input "Hiring Complete (current stage)" at bounding box center [567, 180] width 211 height 19
click at [785, 177] on div "Choose stage : Hiring Complete (current stage) Application Additional Informati…" at bounding box center [662, 180] width 626 height 35
click at [968, 121] on icon "Cross" at bounding box center [964, 118] width 10 height 10
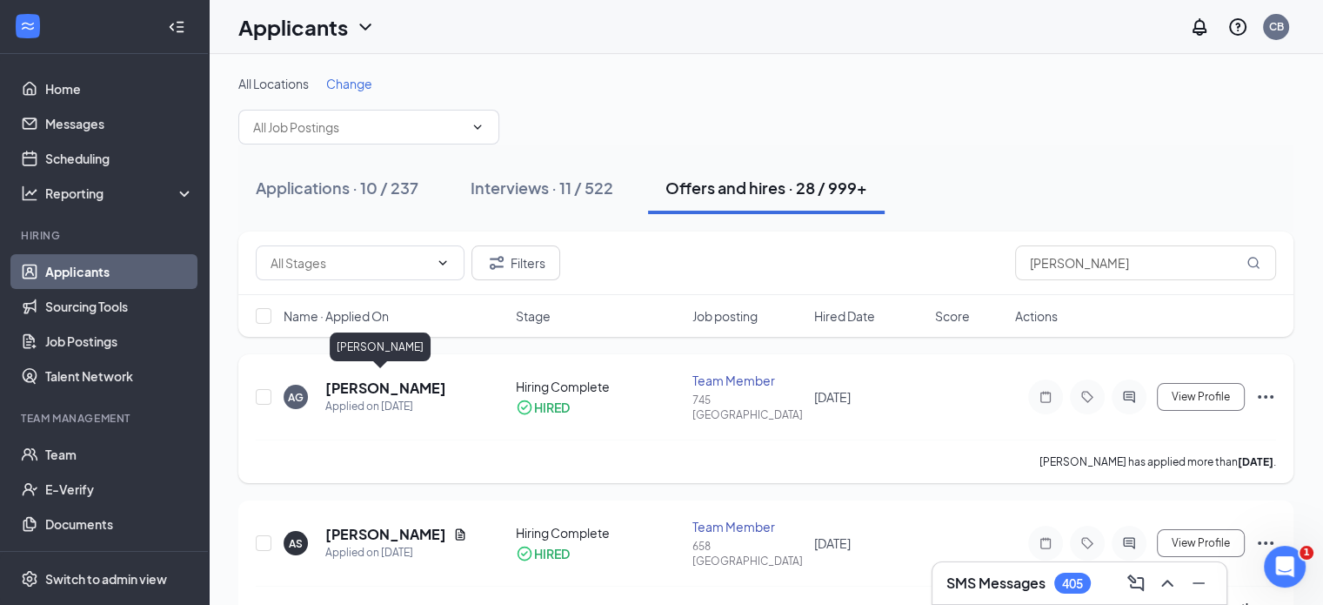
click at [383, 385] on h5 "[PERSON_NAME]" at bounding box center [385, 387] width 121 height 19
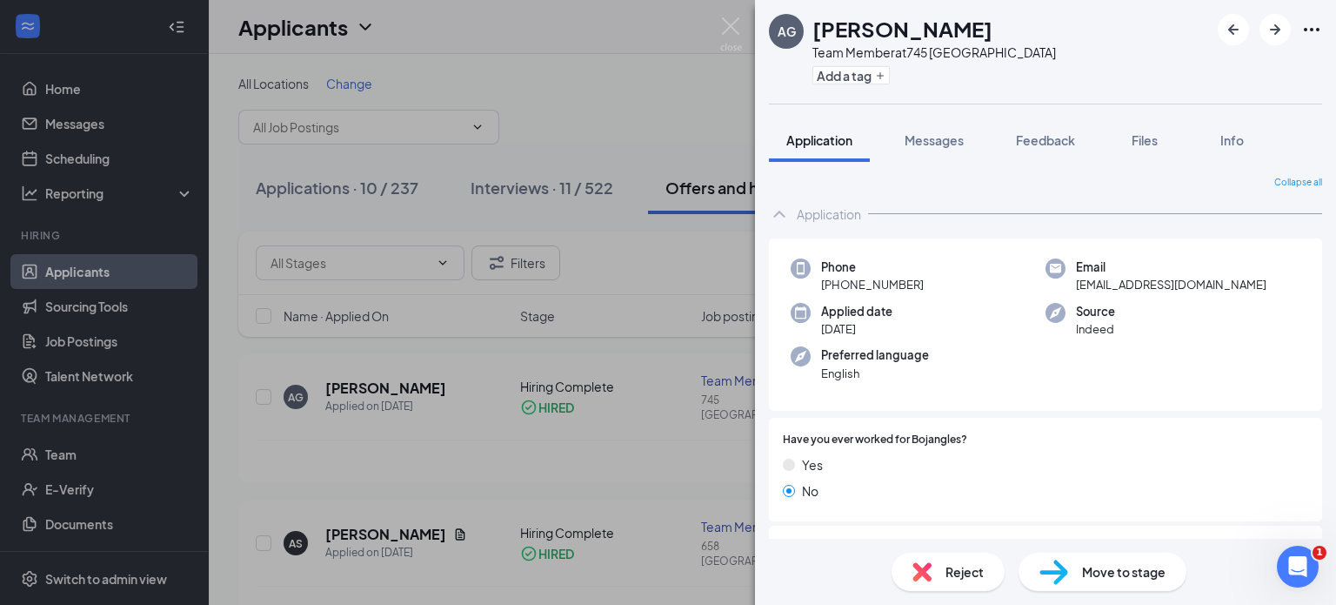
click at [1088, 560] on div "Move to stage" at bounding box center [1103, 572] width 168 height 38
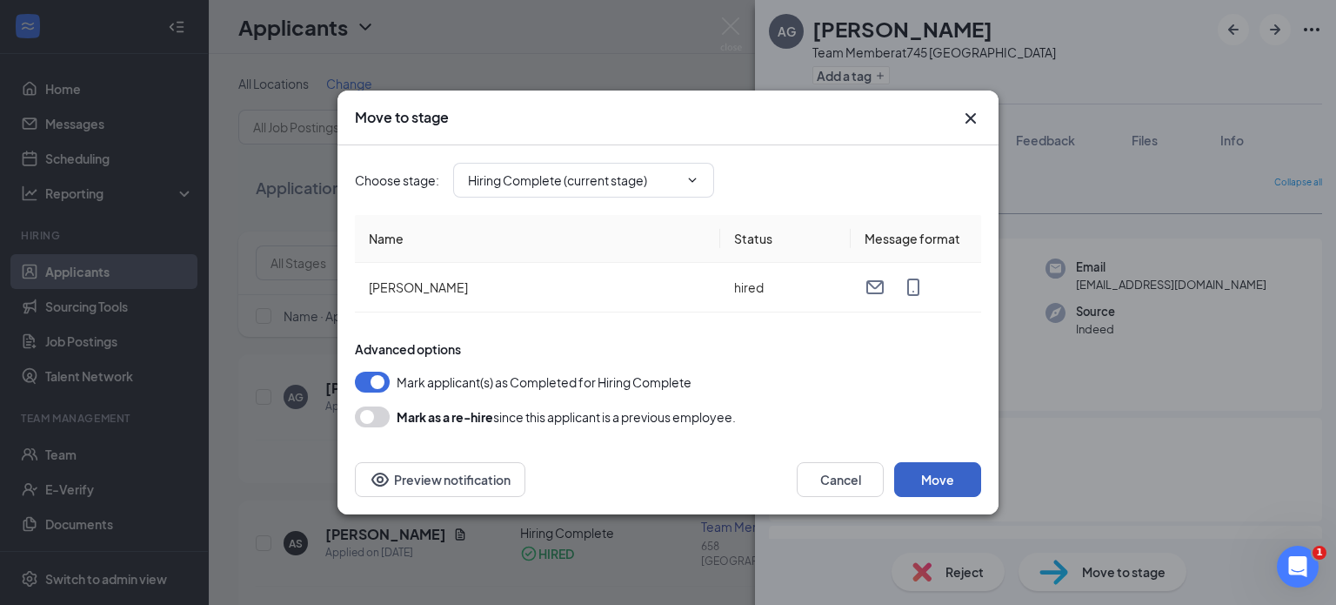
click at [926, 475] on button "Move" at bounding box center [937, 479] width 87 height 35
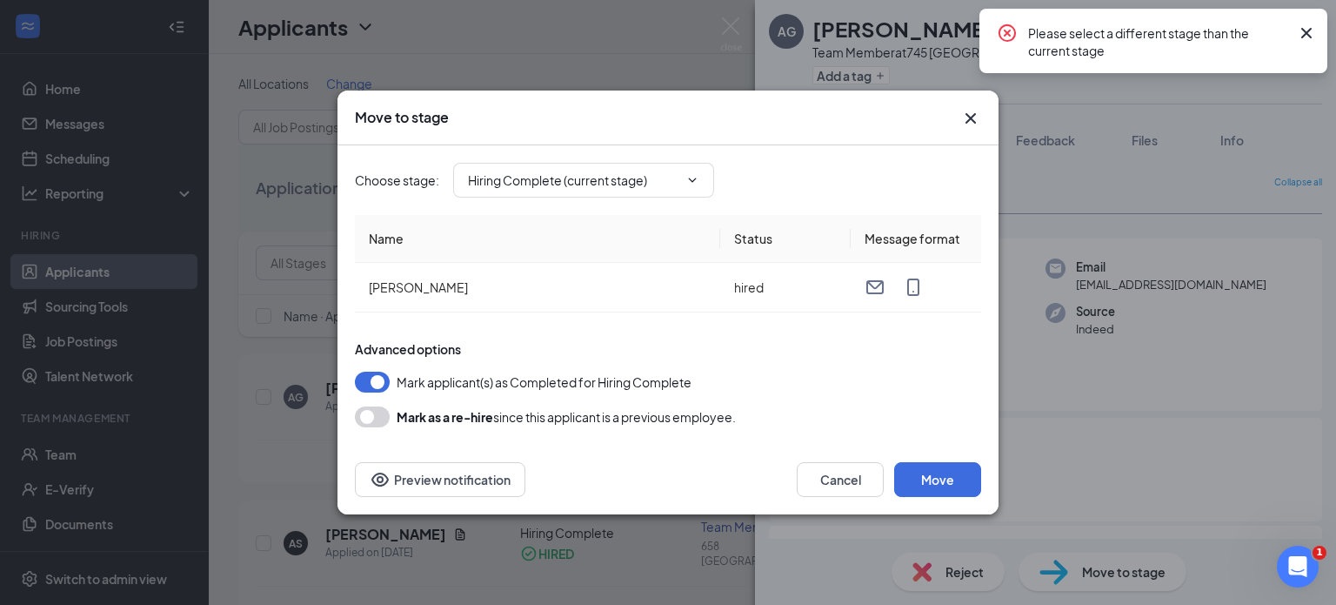
click at [968, 118] on icon "Cross" at bounding box center [971, 118] width 21 height 21
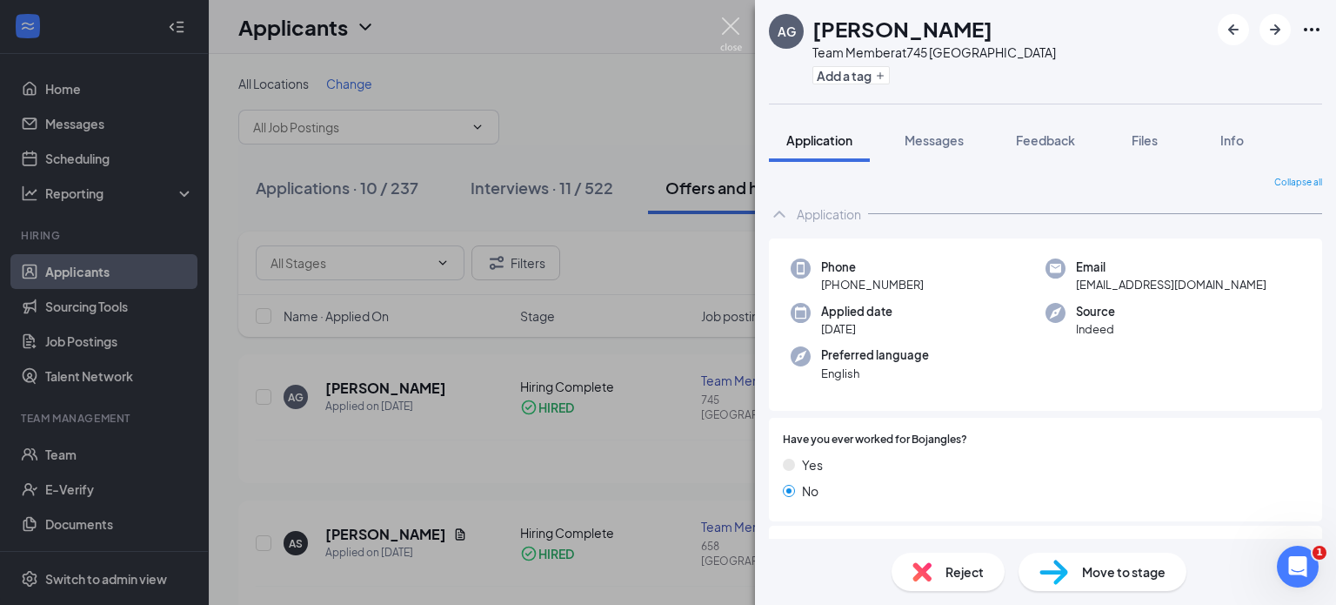
click at [737, 20] on img at bounding box center [731, 34] width 22 height 34
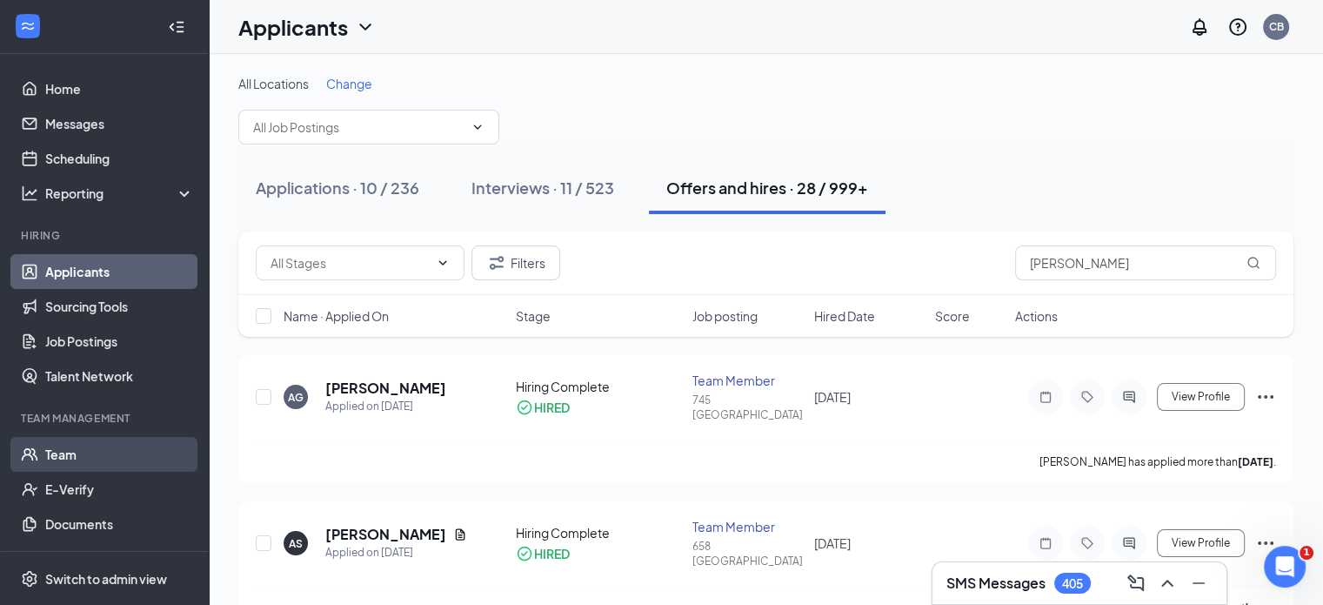
click at [78, 459] on link "Team" at bounding box center [119, 454] width 149 height 35
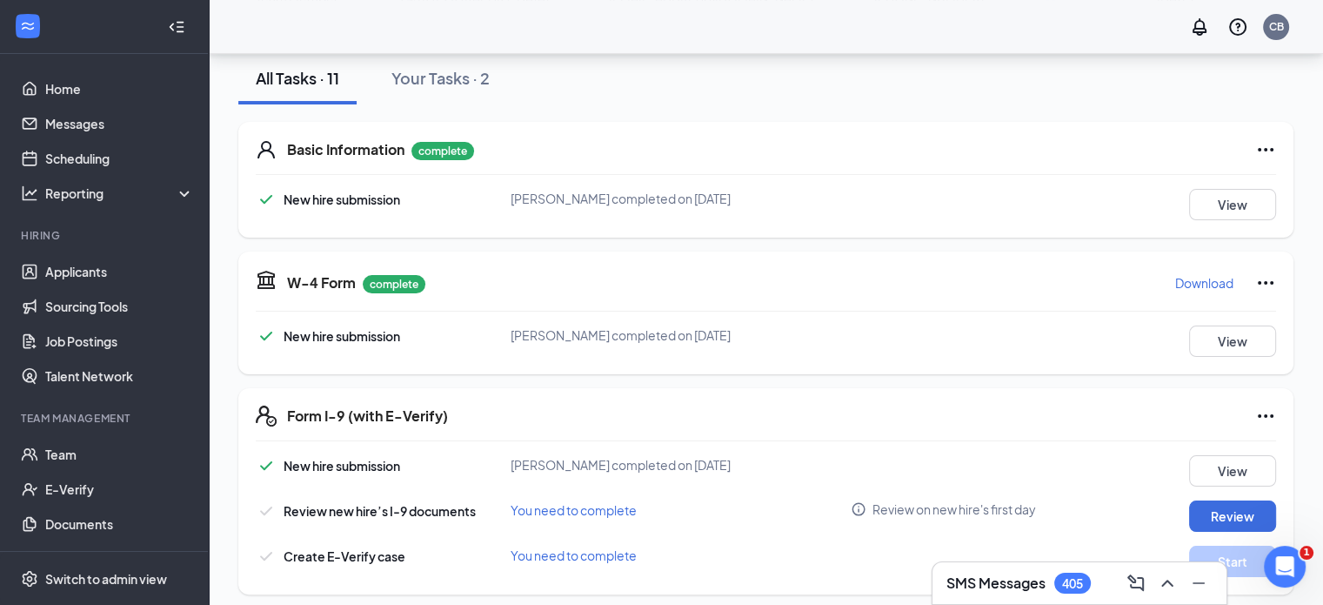
scroll to position [232, 0]
